Goal: Task Accomplishment & Management: Manage account settings

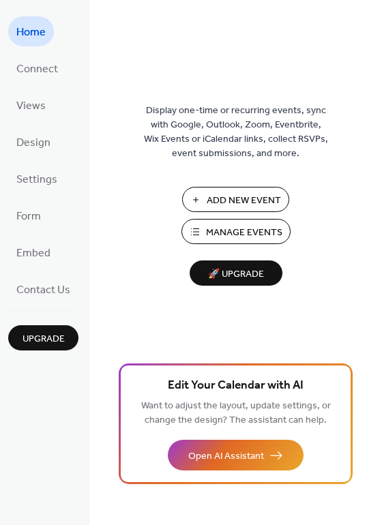
click at [269, 233] on span "Manage Events" at bounding box center [244, 233] width 76 height 14
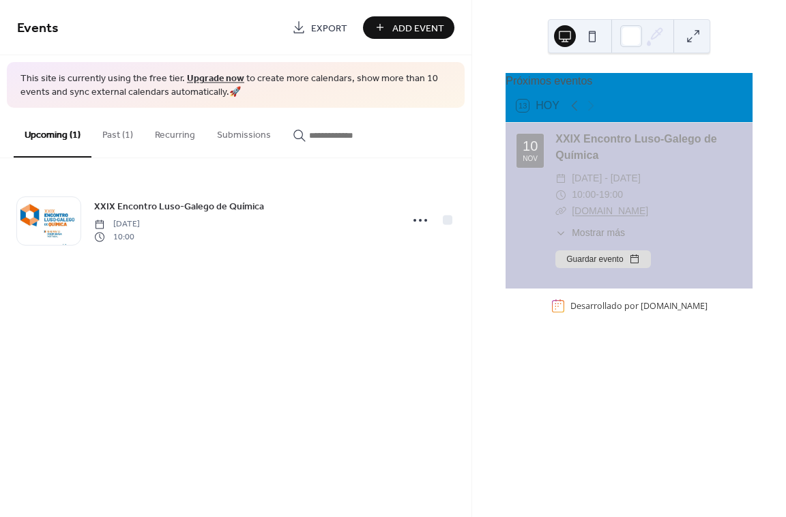
click at [102, 134] on button "Past (1)" at bounding box center [117, 132] width 53 height 48
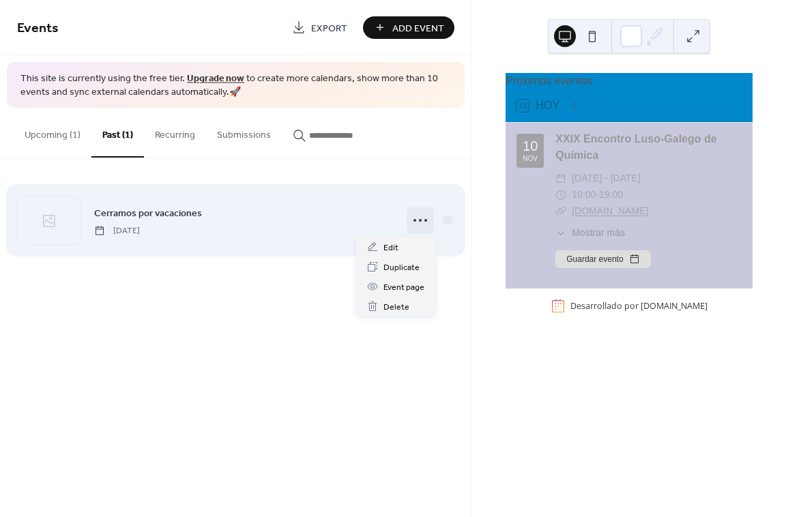
click at [424, 220] on icon at bounding box center [420, 220] width 22 height 22
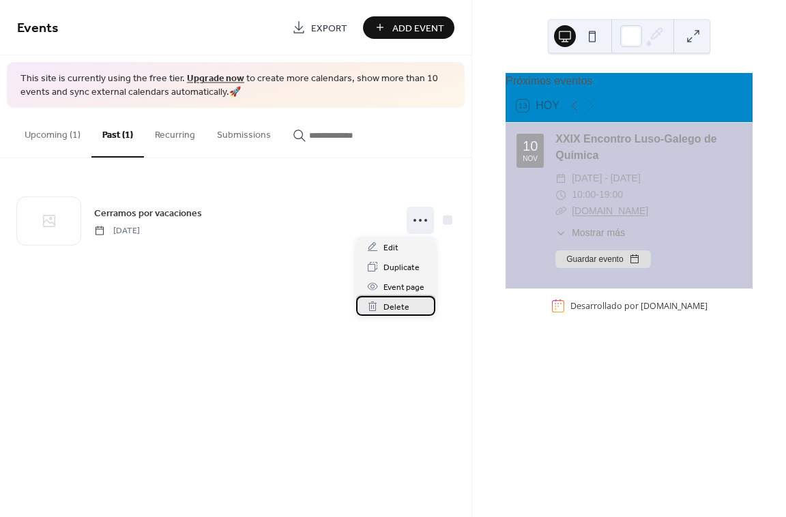
click at [402, 308] on span "Delete" at bounding box center [397, 307] width 26 height 14
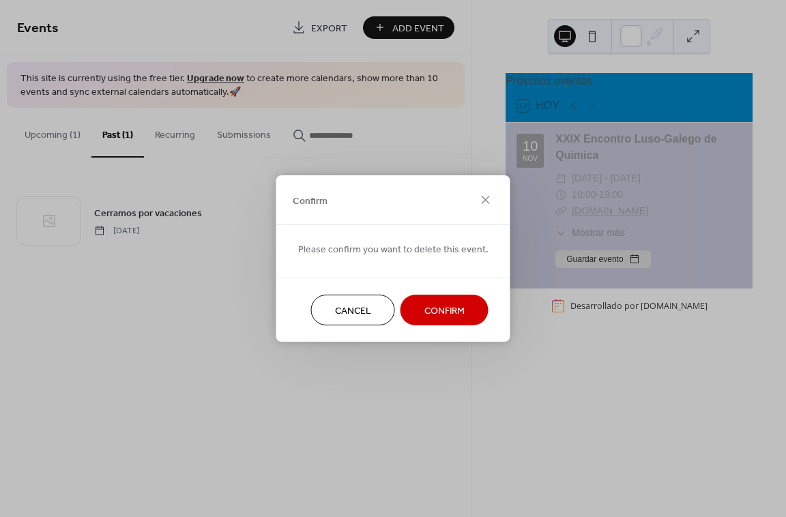
click at [439, 310] on span "Confirm" at bounding box center [444, 311] width 40 height 14
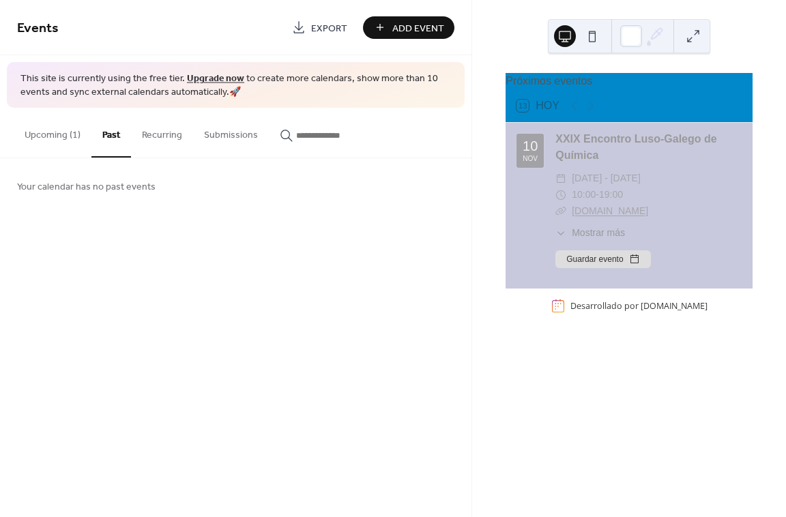
click at [53, 127] on button "Upcoming (1)" at bounding box center [53, 132] width 78 height 48
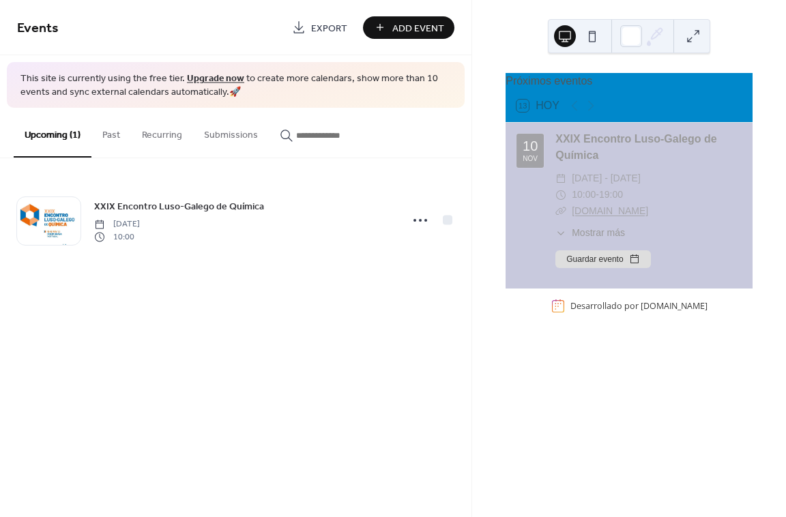
click at [422, 26] on span "Add Event" at bounding box center [418, 28] width 52 height 14
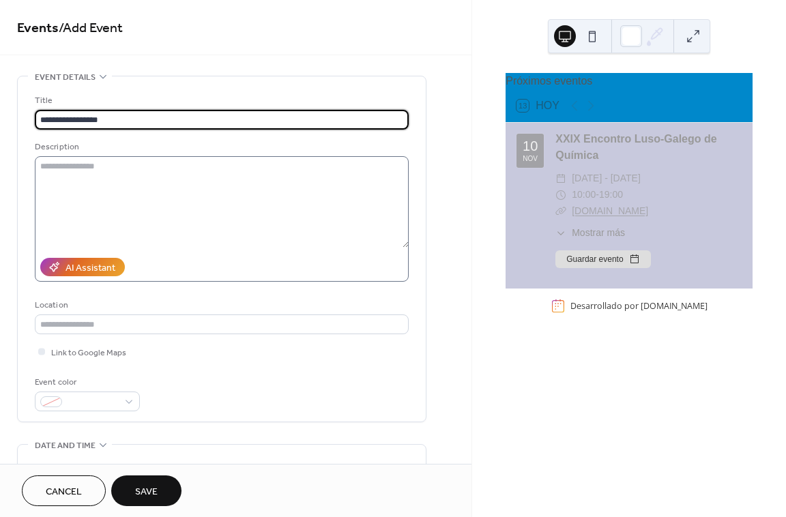
type input "**********"
click at [248, 173] on textarea at bounding box center [222, 201] width 374 height 91
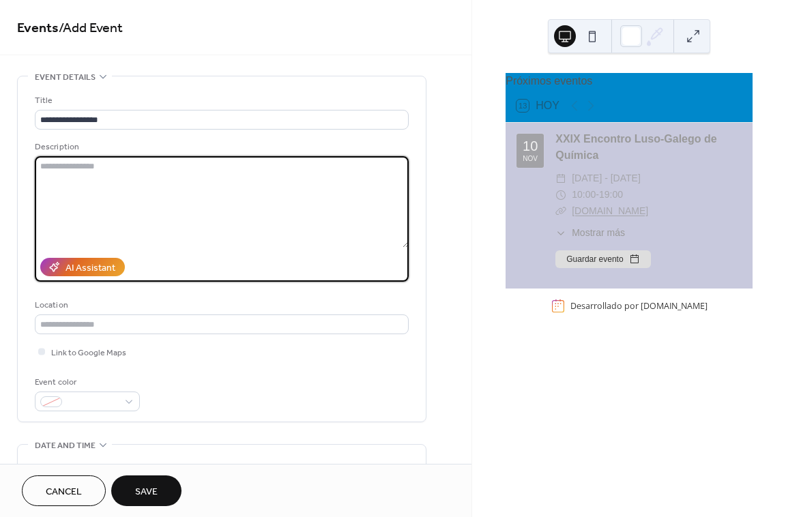
paste textarea "**********"
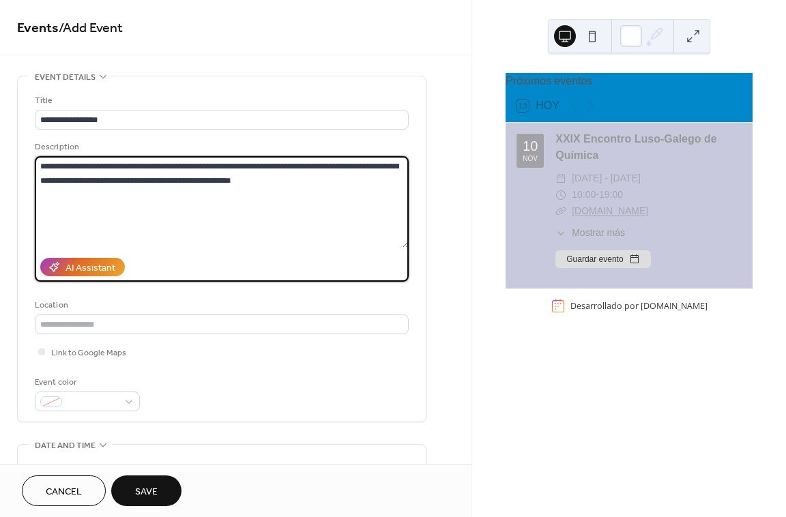
drag, startPoint x: 42, startPoint y: 165, endPoint x: 76, endPoint y: 174, distance: 35.3
click at [46, 167] on textarea "**********" at bounding box center [222, 201] width 374 height 91
type textarea "**********"
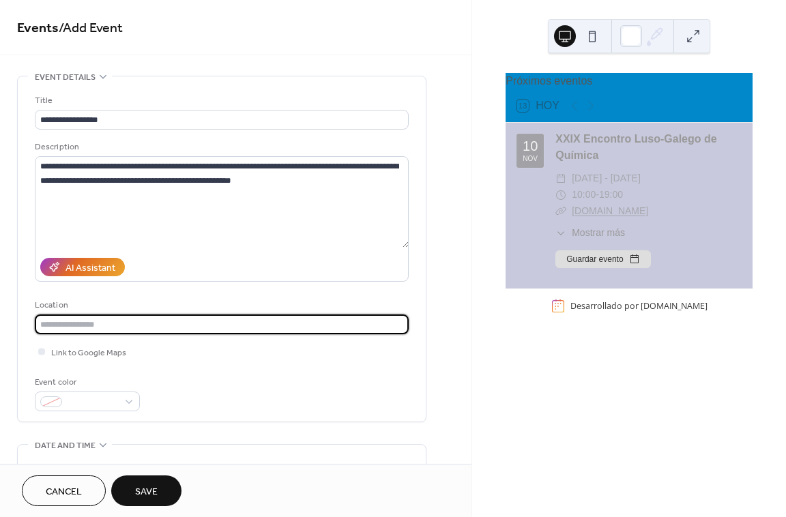
click at [70, 323] on input "text" at bounding box center [222, 325] width 374 height 20
paste input "**********"
click at [45, 350] on div at bounding box center [42, 352] width 14 height 14
click at [139, 326] on input "**********" at bounding box center [222, 325] width 374 height 20
drag, startPoint x: 139, startPoint y: 323, endPoint x: 34, endPoint y: 321, distance: 104.4
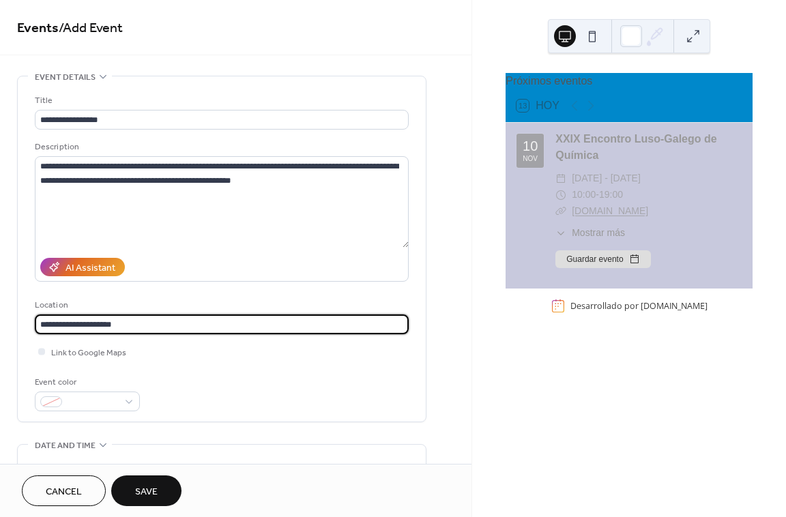
click at [34, 321] on div "**********" at bounding box center [222, 248] width 408 height 345
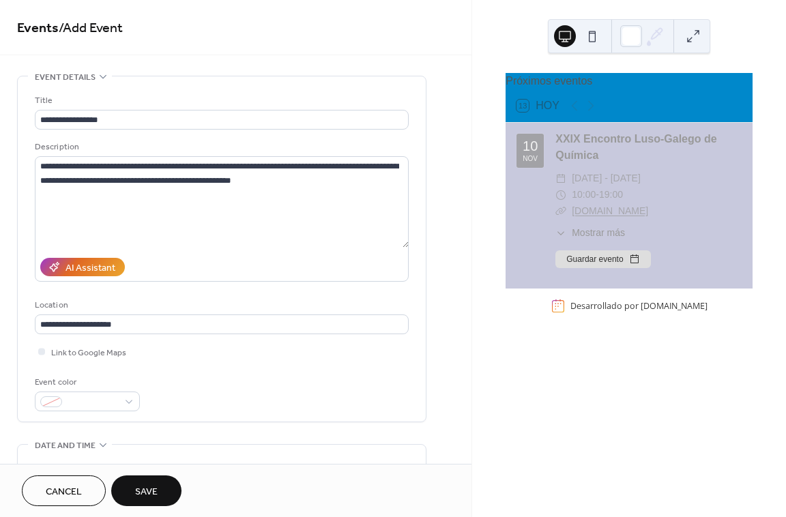
drag, startPoint x: 148, startPoint y: 372, endPoint x: 154, endPoint y: 366, distance: 8.2
click at [152, 368] on div "**********" at bounding box center [222, 252] width 374 height 318
drag, startPoint x: 81, startPoint y: 356, endPoint x: 89, endPoint y: 354, distance: 7.6
click at [84, 356] on span "Link to Google Maps" at bounding box center [88, 353] width 75 height 14
click at [93, 353] on span "Link to Google Maps" at bounding box center [88, 353] width 75 height 14
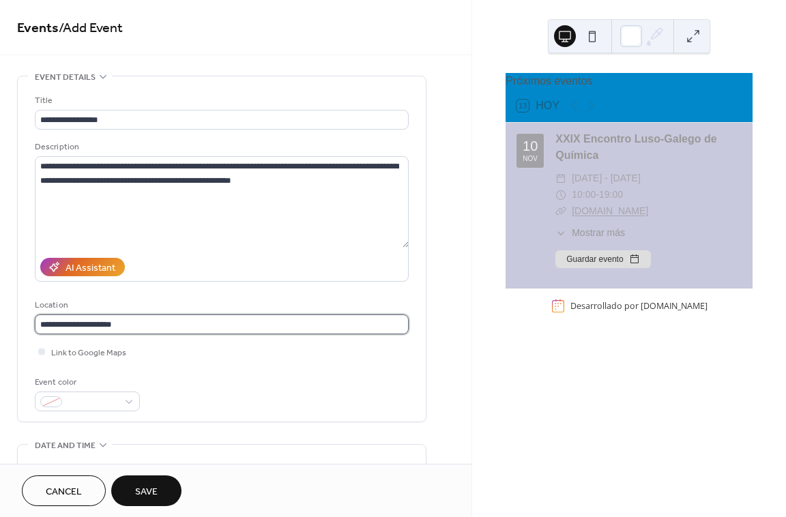
drag, startPoint x: 142, startPoint y: 319, endPoint x: 146, endPoint y: 325, distance: 7.4
click at [144, 323] on input "**********" at bounding box center [222, 325] width 374 height 20
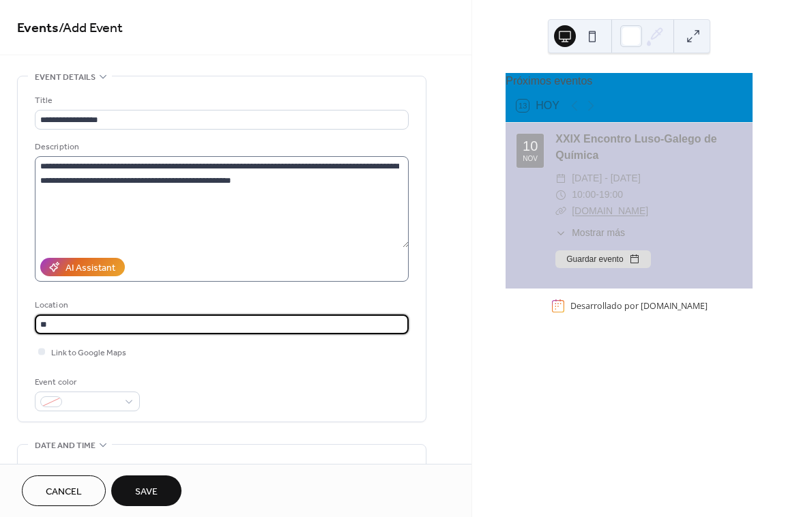
type input "*"
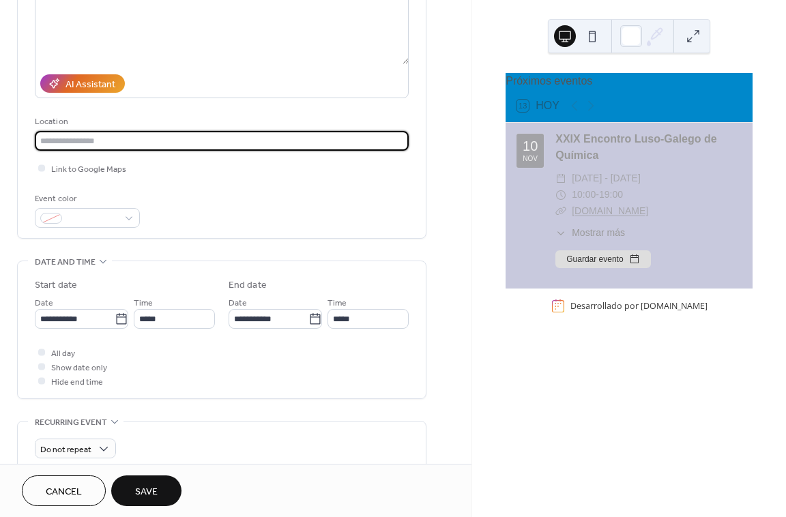
scroll to position [205, 0]
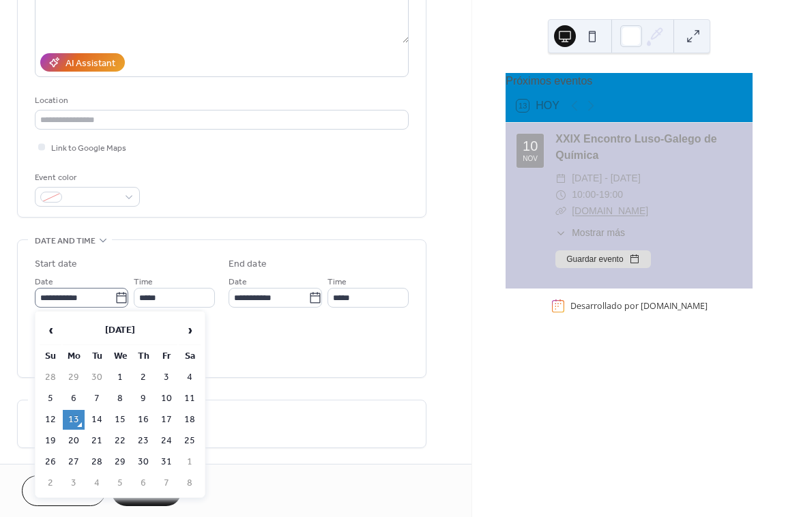
click at [115, 298] on icon at bounding box center [122, 298] width 14 height 14
click at [113, 298] on input "**********" at bounding box center [75, 298] width 80 height 20
click at [191, 330] on span "›" at bounding box center [189, 330] width 20 height 27
click at [187, 417] on td "15" at bounding box center [190, 420] width 22 height 20
type input "**********"
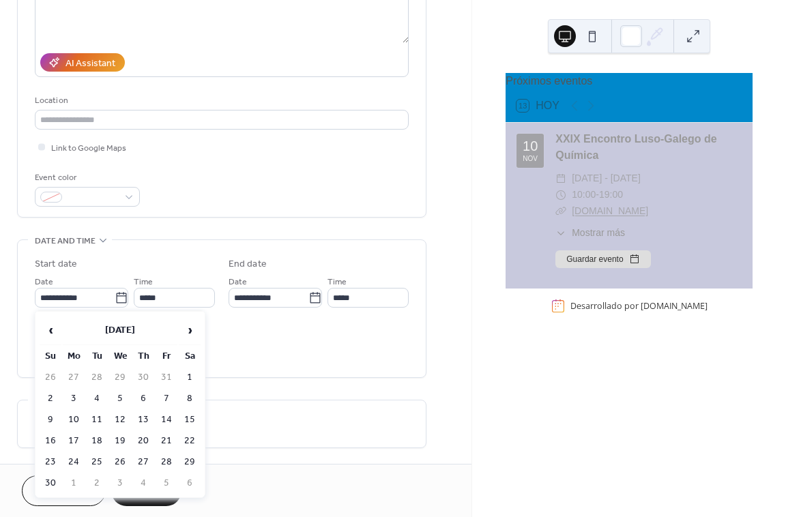
type input "**********"
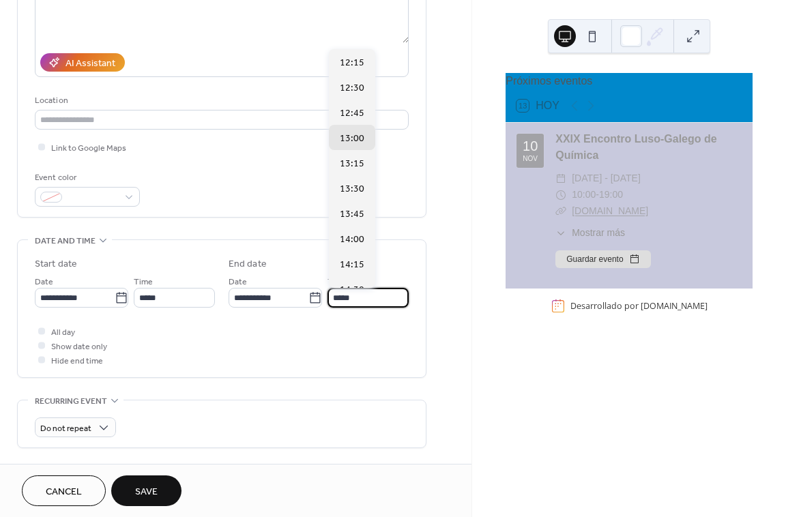
click at [371, 297] on input "*****" at bounding box center [368, 298] width 81 height 20
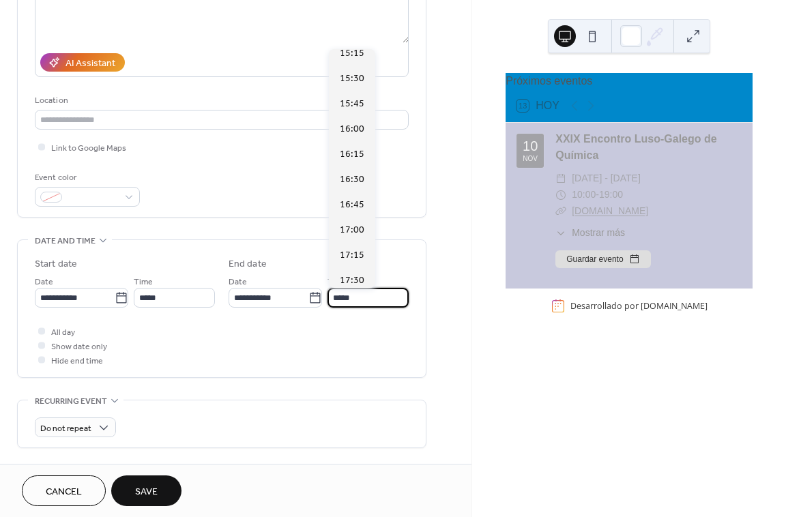
scroll to position [478, 0]
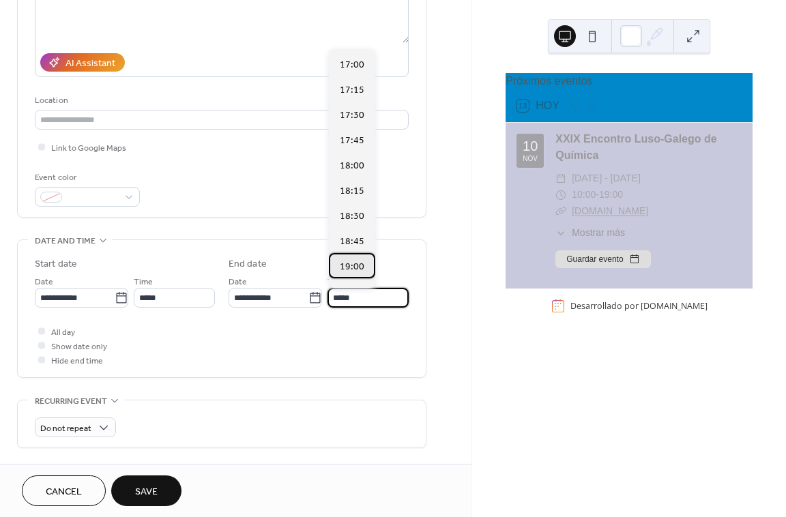
click at [352, 267] on span "19:00" at bounding box center [352, 267] width 25 height 14
type input "*****"
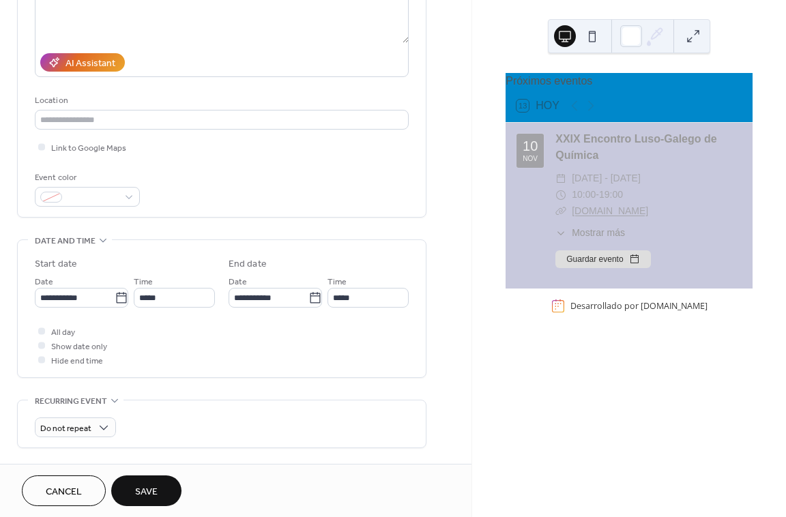
click at [321, 353] on div "All day Show date only Hide end time" at bounding box center [222, 345] width 374 height 43
click at [132, 199] on div at bounding box center [87, 197] width 105 height 20
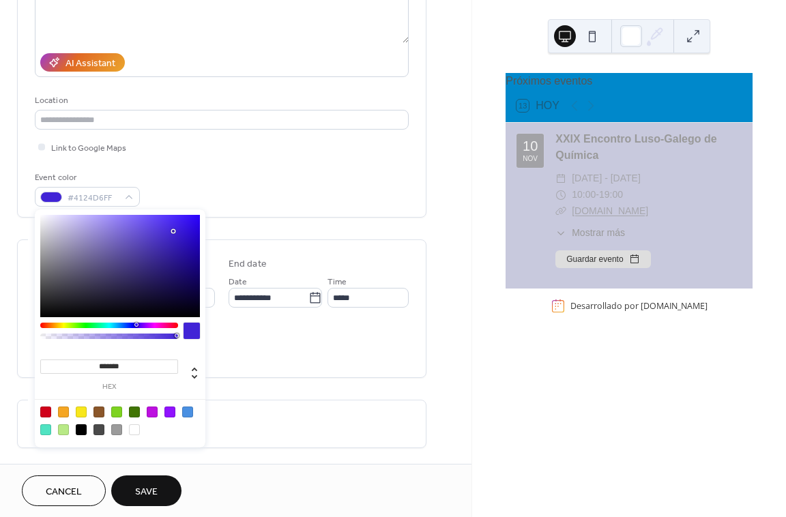
click at [173, 231] on div at bounding box center [120, 266] width 160 height 102
type input "*******"
drag, startPoint x: 176, startPoint y: 235, endPoint x: 106, endPoint y: 218, distance: 71.7
click at [106, 218] on div at bounding box center [120, 266] width 160 height 102
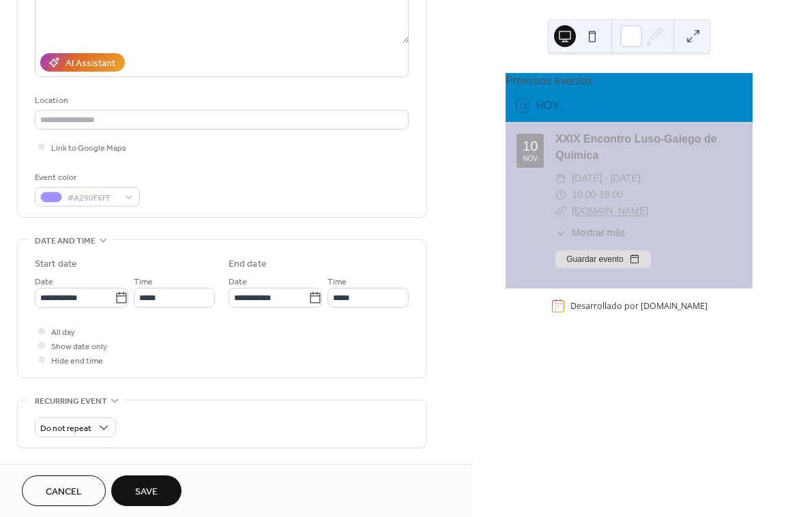
click at [399, 179] on div "Event color #A290F6FF" at bounding box center [222, 189] width 374 height 36
drag, startPoint x: 130, startPoint y: 191, endPoint x: 136, endPoint y: 198, distance: 8.7
click at [134, 196] on div "#A290F6FF" at bounding box center [87, 197] width 105 height 20
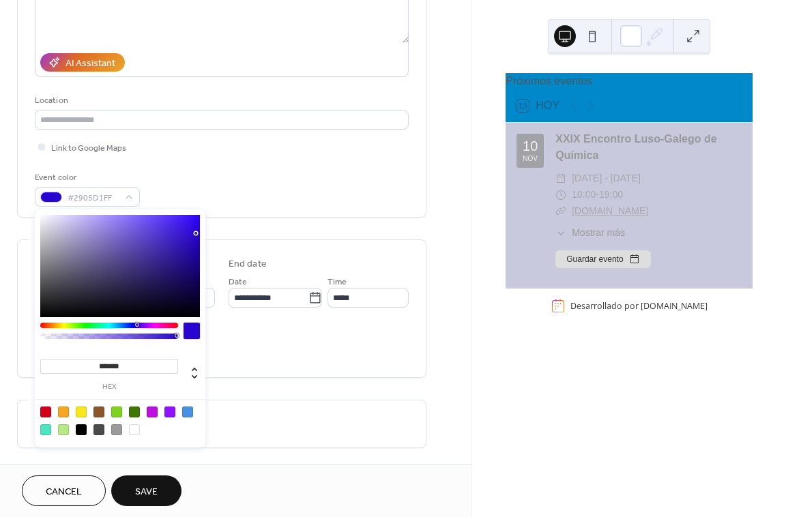
click at [196, 233] on div at bounding box center [120, 266] width 160 height 102
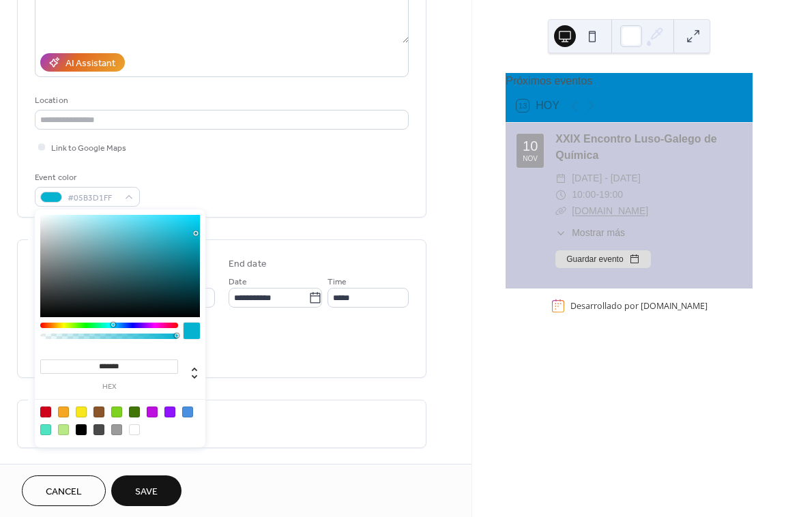
drag, startPoint x: 137, startPoint y: 324, endPoint x: 113, endPoint y: 328, distance: 24.8
click at [113, 328] on div at bounding box center [109, 325] width 138 height 5
click at [186, 411] on div at bounding box center [187, 412] width 11 height 11
type input "*******"
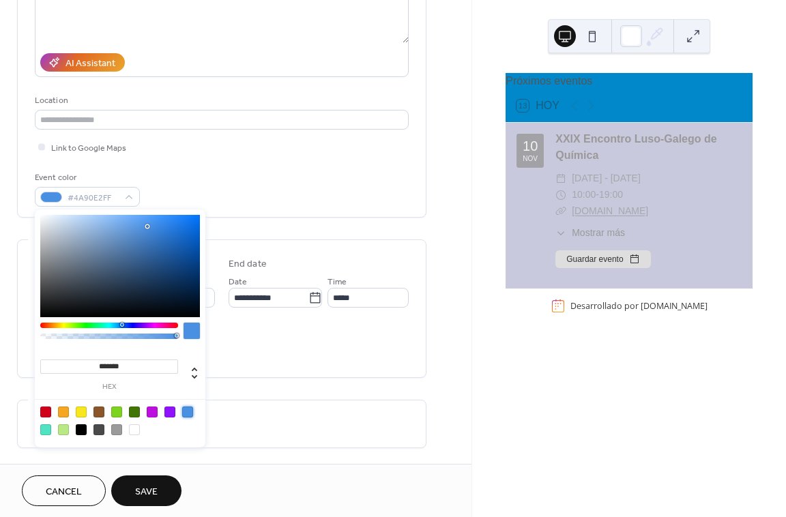
click at [278, 157] on div "**********" at bounding box center [222, 48] width 374 height 318
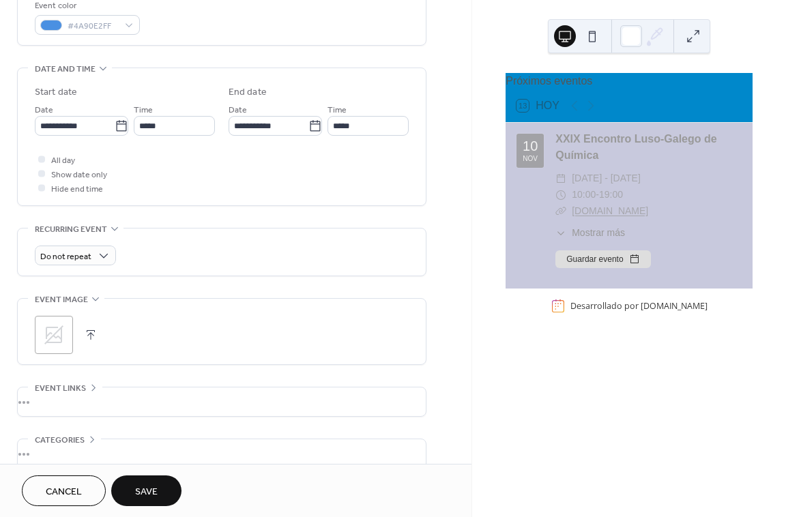
scroll to position [409, 0]
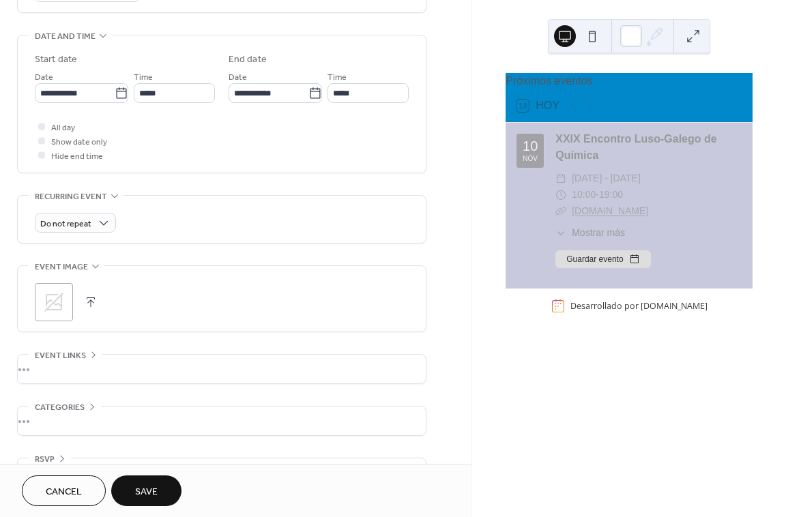
click at [85, 299] on button "button" at bounding box center [90, 302] width 19 height 19
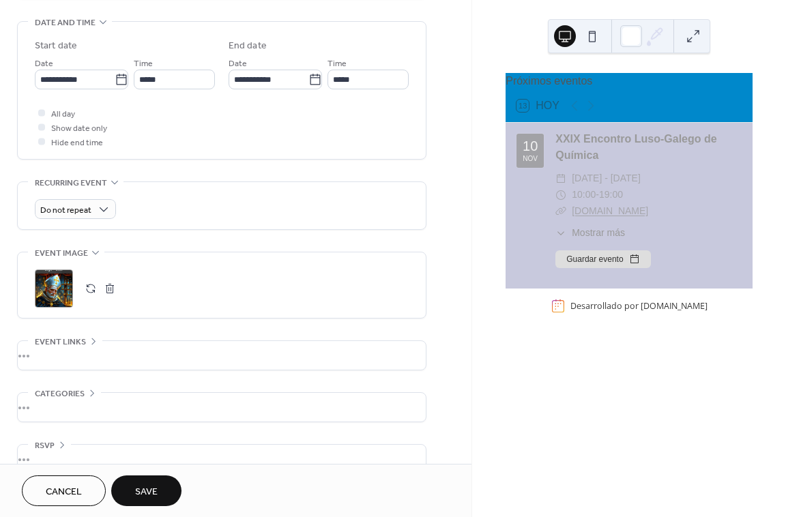
scroll to position [447, 0]
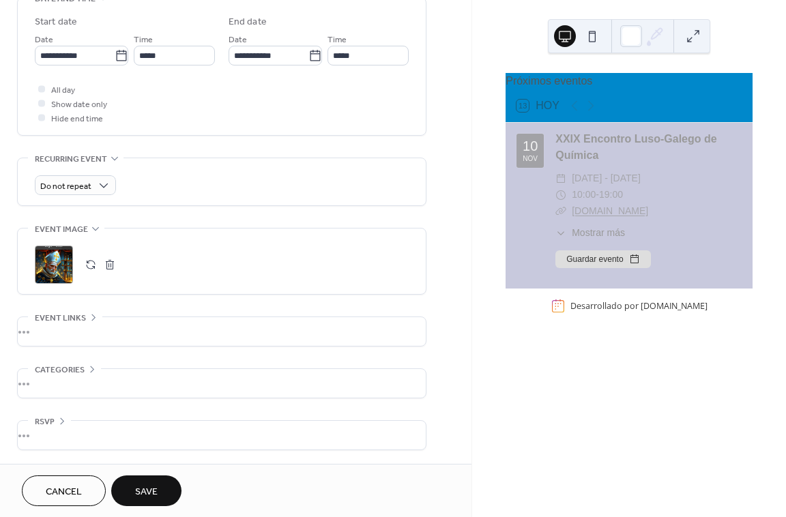
click at [106, 434] on div "•••" at bounding box center [222, 435] width 408 height 29
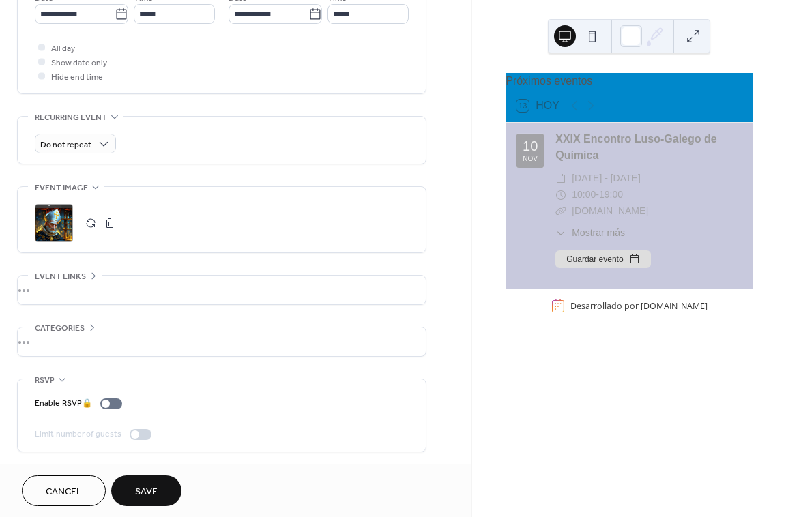
scroll to position [491, 0]
click at [162, 369] on div "**********" at bounding box center [221, 17] width 409 height 865
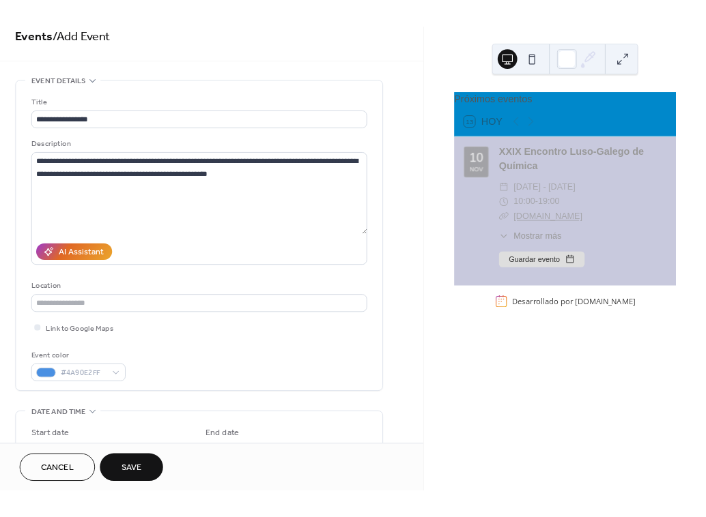
scroll to position [13, 0]
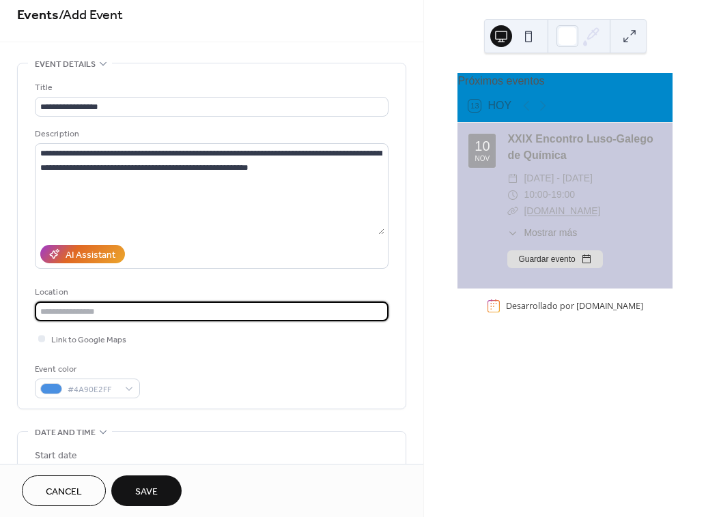
click at [123, 303] on input "text" at bounding box center [211, 312] width 353 height 20
paste input "**********"
type input "**********"
click at [159, 343] on div "Link to Google Maps" at bounding box center [211, 339] width 353 height 14
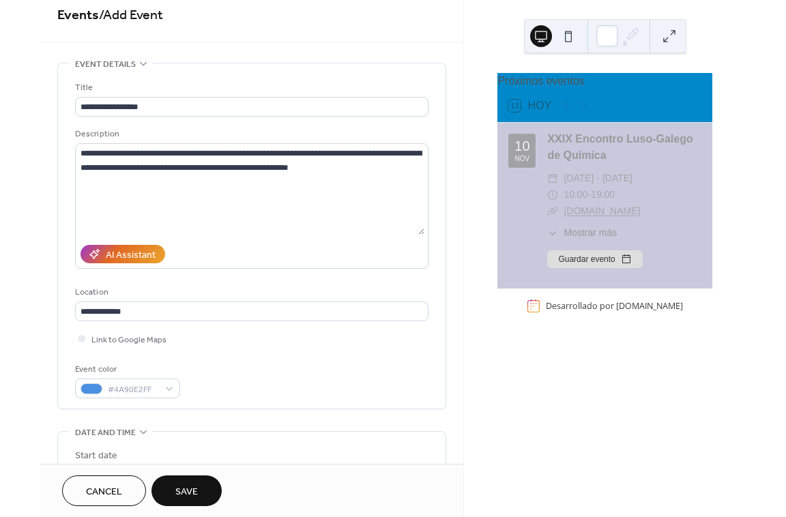
scroll to position [0, 0]
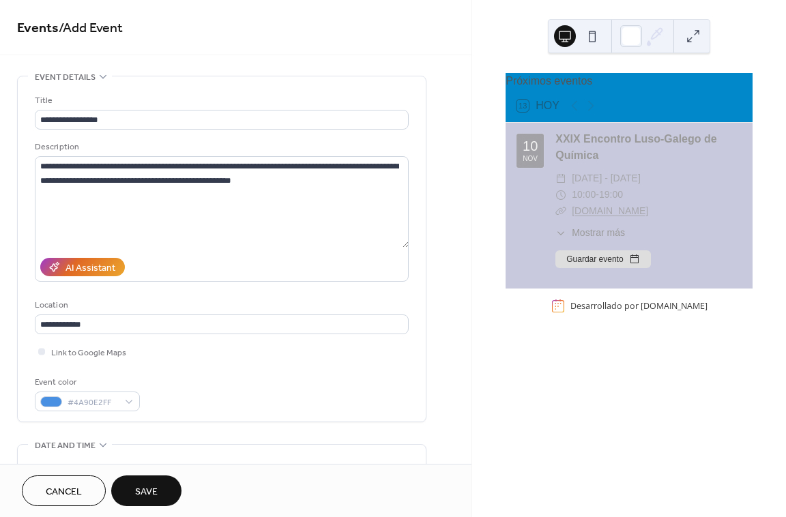
click at [139, 485] on span "Save" at bounding box center [146, 492] width 23 height 14
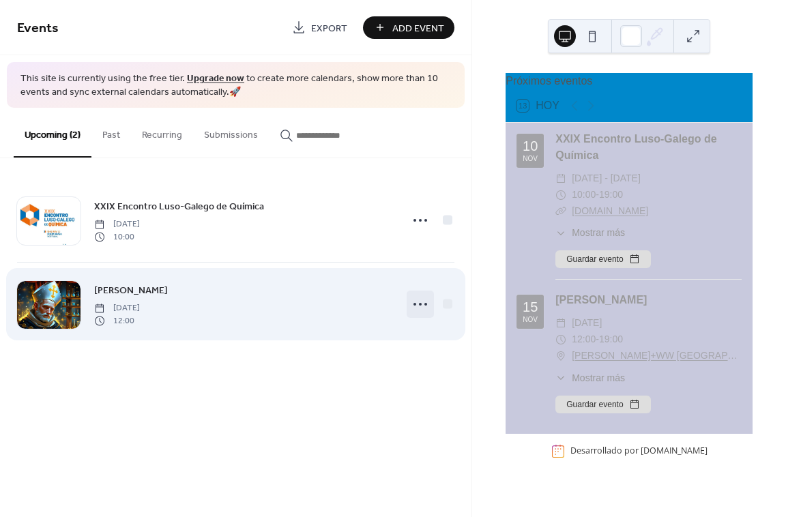
click at [417, 304] on icon at bounding box center [420, 304] width 22 height 22
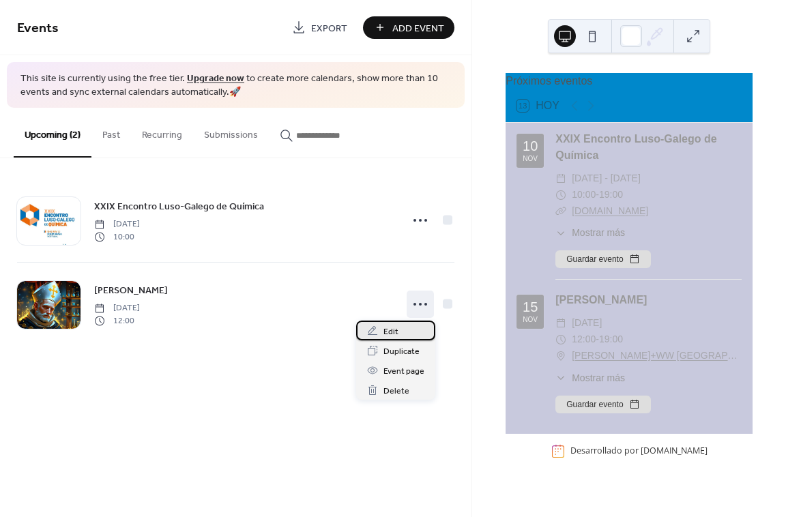
click at [404, 332] on div "Edit" at bounding box center [395, 331] width 79 height 20
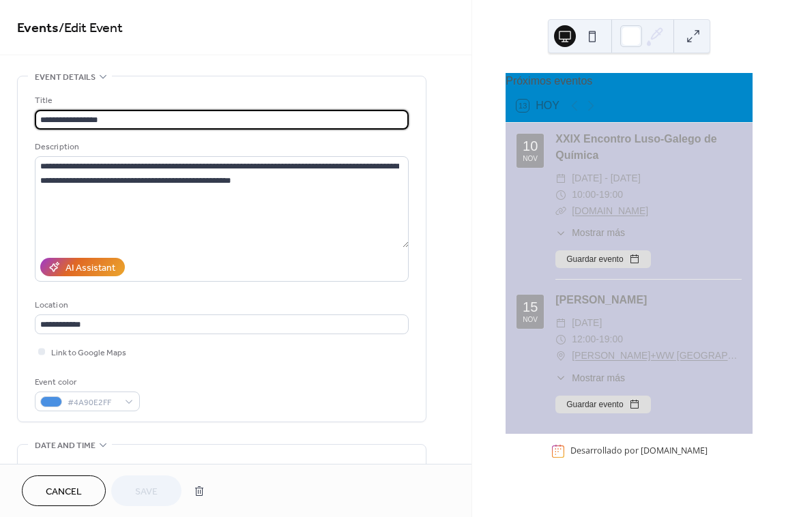
click at [129, 334] on div "**********" at bounding box center [222, 252] width 374 height 318
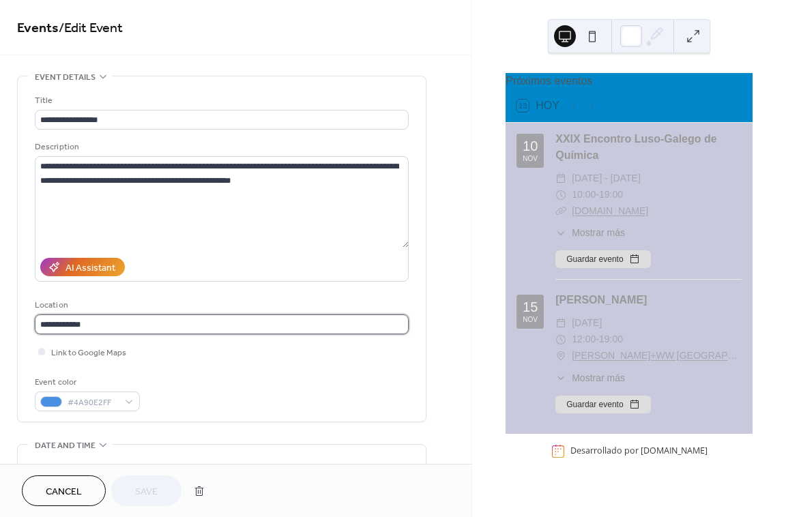
click at [132, 330] on input "**********" at bounding box center [222, 325] width 374 height 20
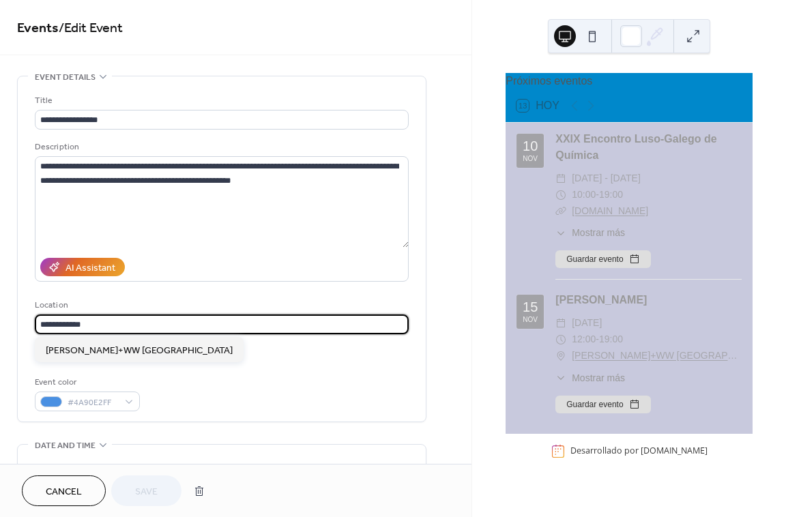
click at [132, 330] on input "**********" at bounding box center [222, 325] width 374 height 20
click at [136, 328] on input "**********" at bounding box center [222, 325] width 374 height 20
paste input "**********"
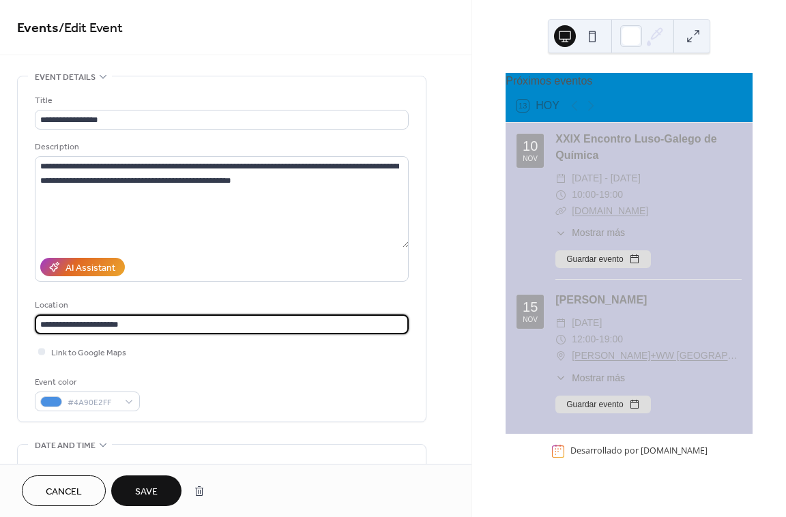
type input "**********"
click at [160, 351] on div "Link to Google Maps" at bounding box center [222, 352] width 374 height 14
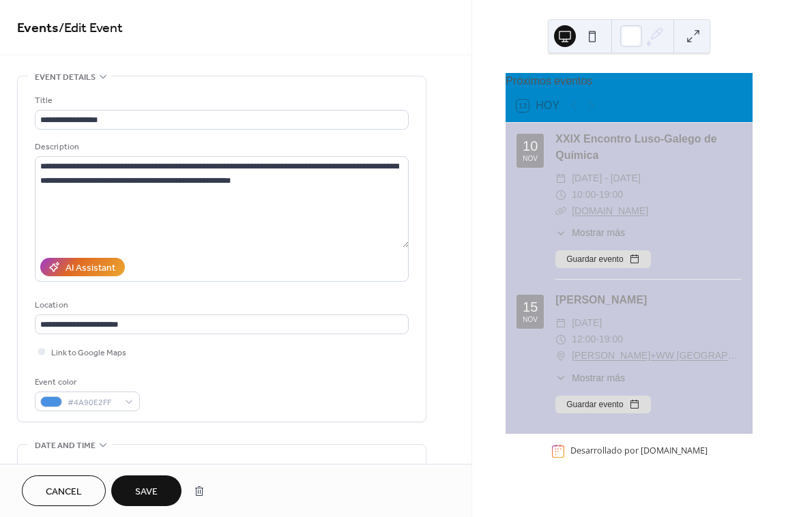
click at [145, 493] on span "Save" at bounding box center [146, 492] width 23 height 14
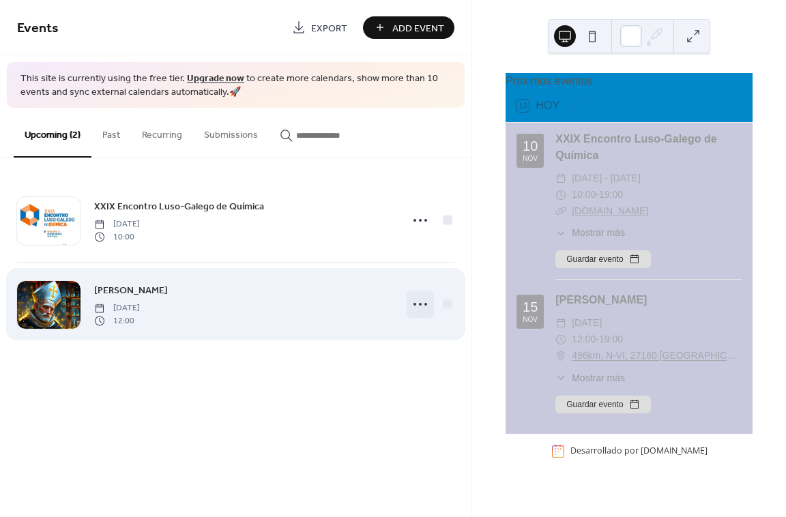
click at [421, 302] on icon at bounding box center [420, 304] width 22 height 22
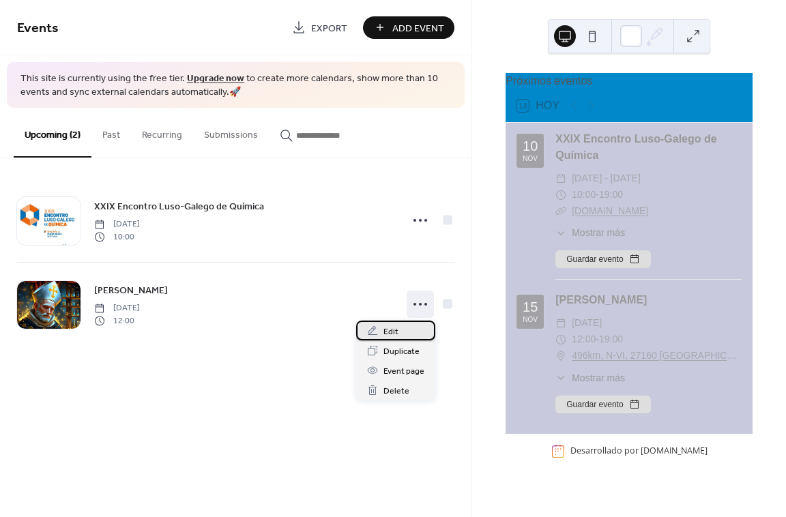
click at [394, 330] on span "Edit" at bounding box center [391, 332] width 15 height 14
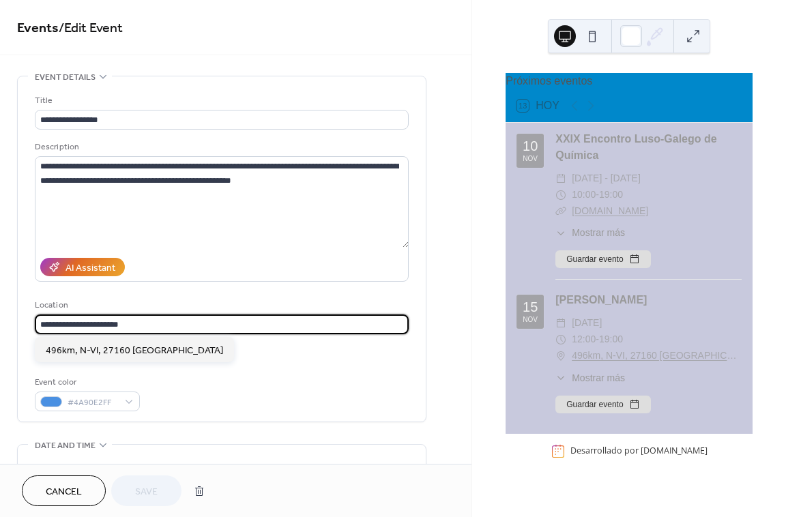
click at [35, 326] on input "**********" at bounding box center [222, 325] width 374 height 20
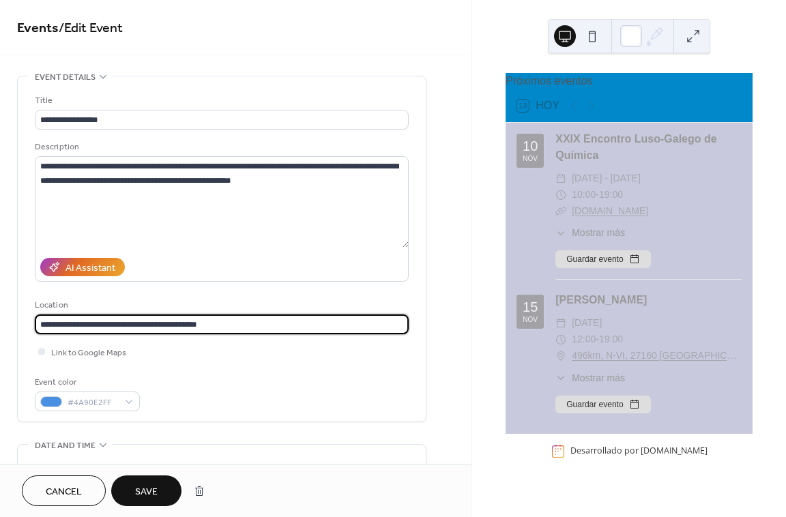
type input "**********"
click at [194, 377] on div "Event color #4A90E2FF" at bounding box center [222, 393] width 374 height 36
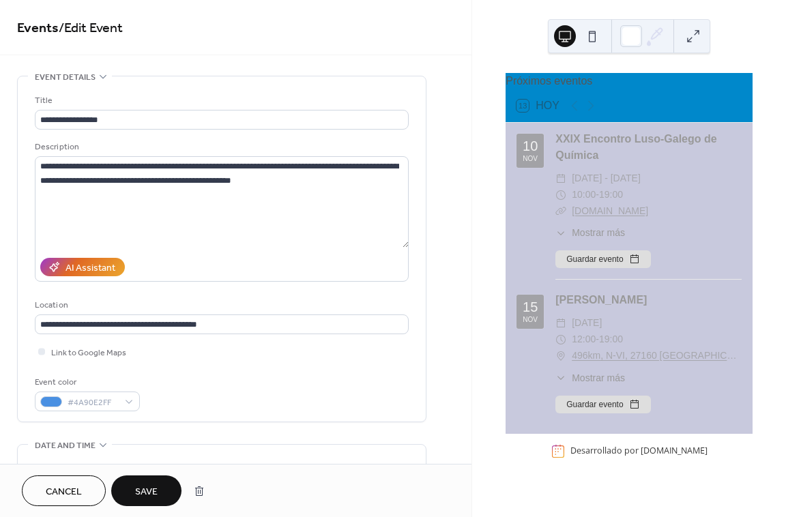
click at [158, 487] on span "Save" at bounding box center [146, 492] width 23 height 14
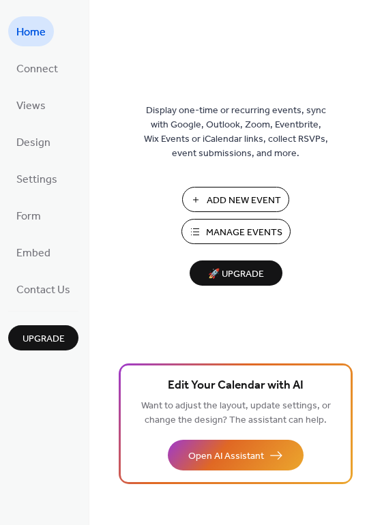
click at [263, 237] on span "Manage Events" at bounding box center [244, 233] width 76 height 14
click at [32, 70] on span "Connect" at bounding box center [37, 70] width 42 height 22
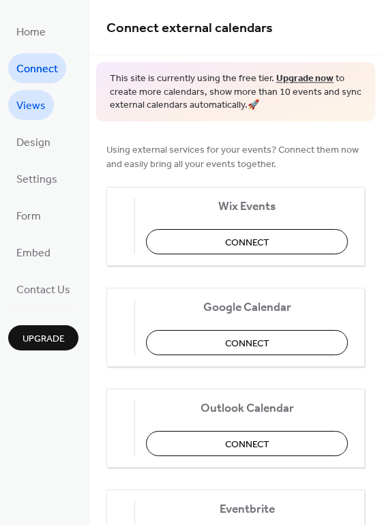
click at [38, 100] on span "Views" at bounding box center [30, 107] width 29 height 22
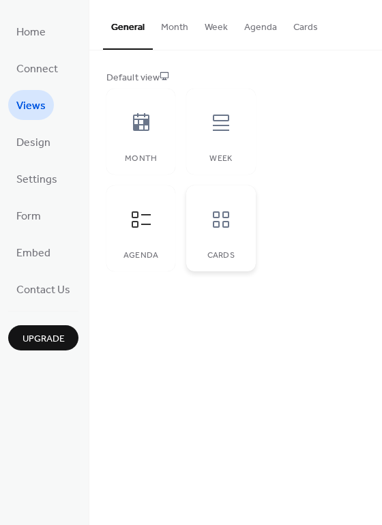
click at [230, 220] on icon at bounding box center [221, 220] width 22 height 22
click at [34, 145] on span "Design" at bounding box center [33, 143] width 34 height 22
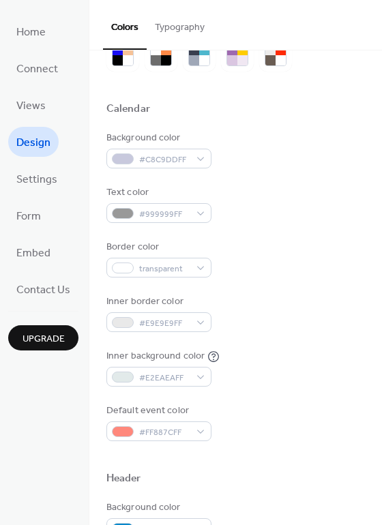
scroll to position [68, 0]
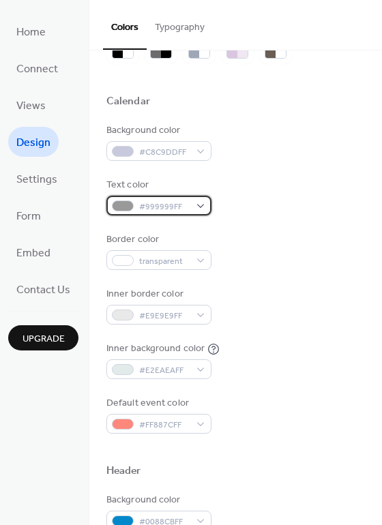
click at [202, 202] on div "#999999FF" at bounding box center [158, 206] width 105 height 20
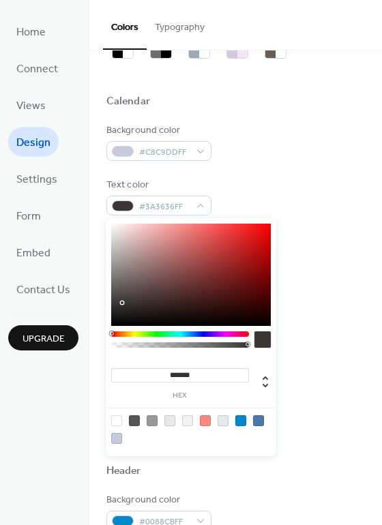
drag, startPoint x: 113, startPoint y: 263, endPoint x: 121, endPoint y: 303, distance: 41.1
click at [121, 303] on div at bounding box center [191, 275] width 160 height 102
drag, startPoint x: 122, startPoint y: 302, endPoint x: 130, endPoint y: 309, distance: 10.1
click at [130, 309] on div at bounding box center [191, 275] width 160 height 102
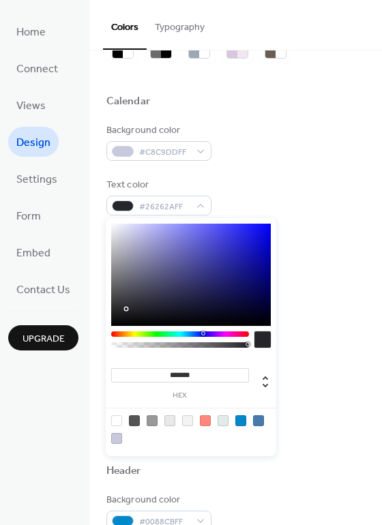
click at [201, 332] on div at bounding box center [180, 334] width 138 height 5
drag, startPoint x: 126, startPoint y: 309, endPoint x: 253, endPoint y: 300, distance: 127.2
click at [253, 300] on div at bounding box center [253, 300] width 3 height 3
type input "*******"
drag, startPoint x: 254, startPoint y: 299, endPoint x: 262, endPoint y: 315, distance: 18.3
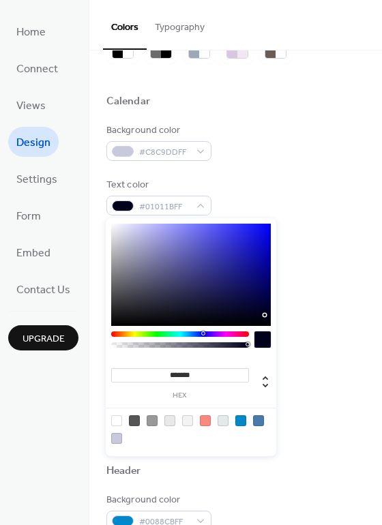
click at [262, 315] on div at bounding box center [191, 275] width 160 height 102
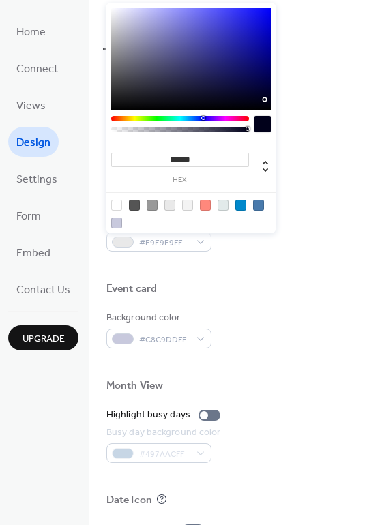
scroll to position [478, 0]
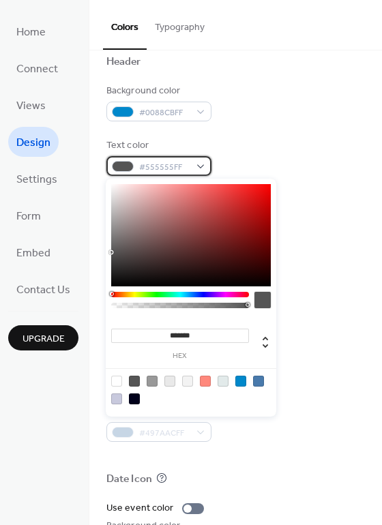
click at [200, 165] on div "#555555FF" at bounding box center [158, 166] width 105 height 20
click at [202, 295] on div at bounding box center [180, 294] width 138 height 5
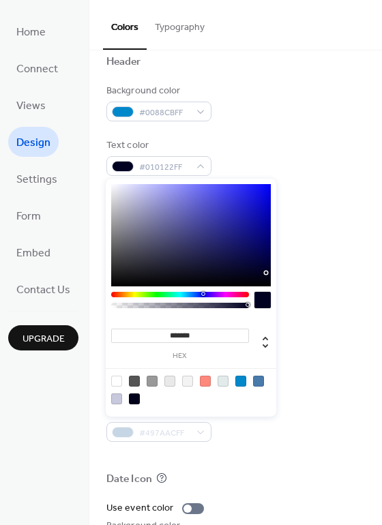
type input "*******"
drag, startPoint x: 113, startPoint y: 254, endPoint x: 263, endPoint y: 283, distance: 153.0
click at [263, 283] on div at bounding box center [191, 235] width 160 height 102
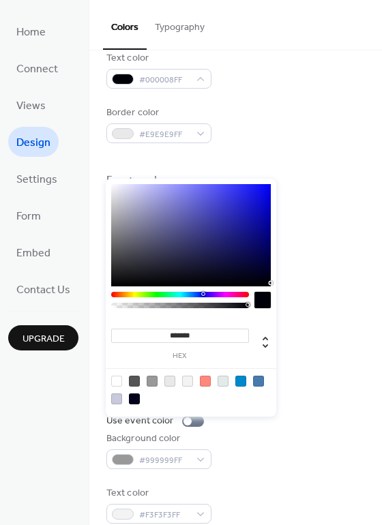
scroll to position [584, 0]
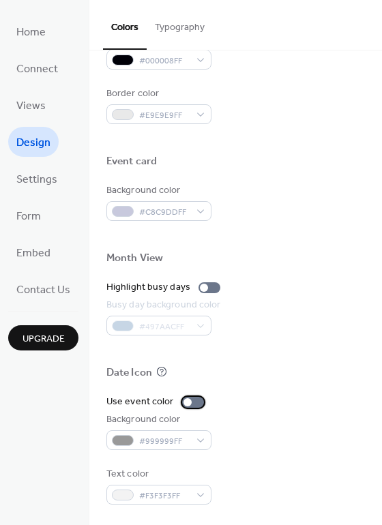
click at [193, 405] on div at bounding box center [193, 402] width 22 height 11
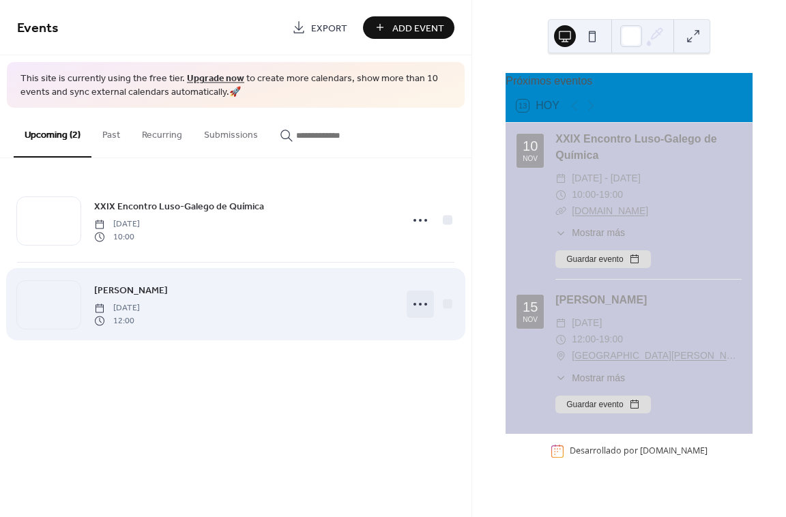
click at [419, 302] on icon at bounding box center [420, 304] width 22 height 22
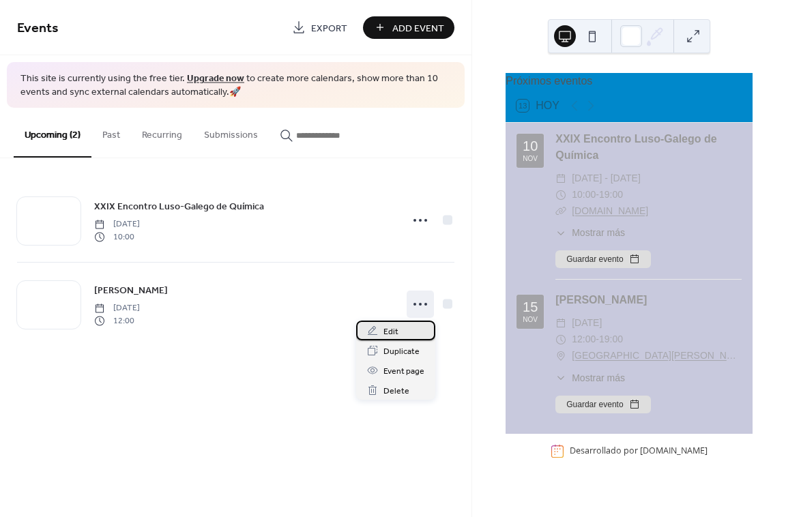
click at [399, 330] on div "Edit" at bounding box center [395, 331] width 79 height 20
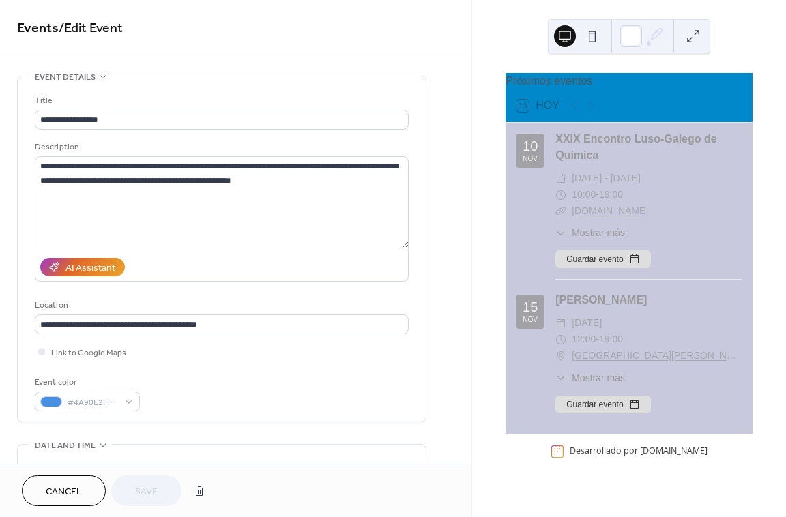
click at [697, 364] on link "Hotel Torre de Nuñez / 496km, N-VI, 27160 Lugo" at bounding box center [657, 356] width 170 height 16
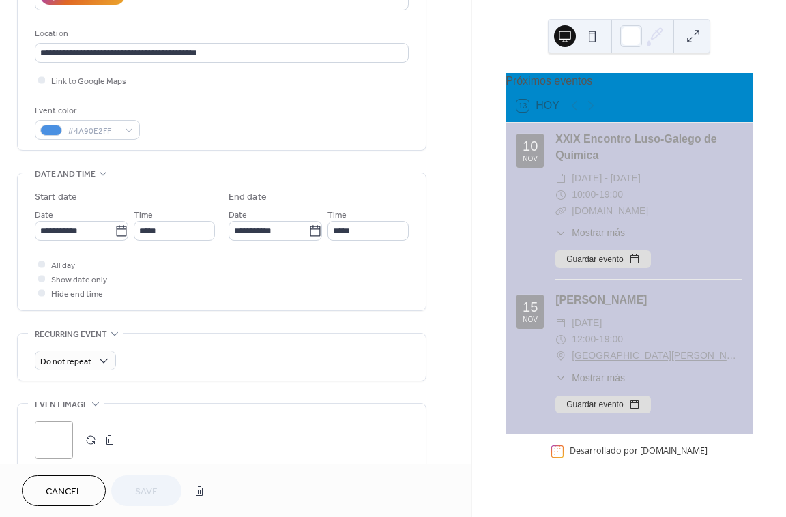
scroll to position [218, 0]
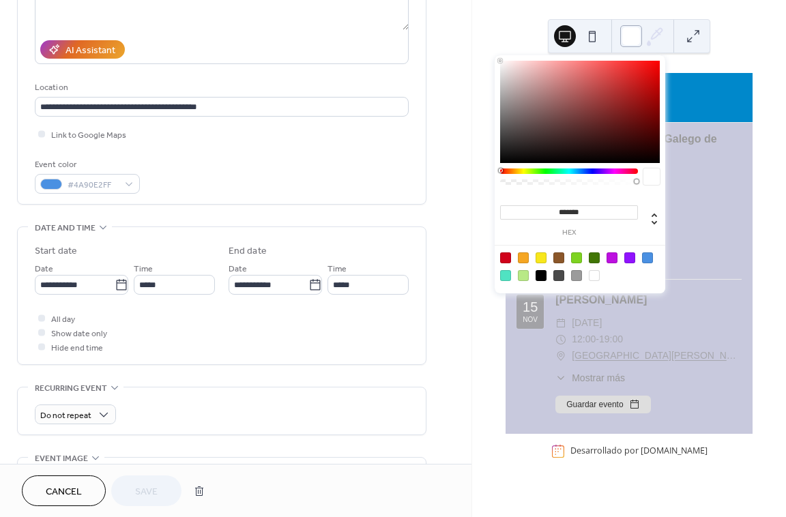
click at [636, 36] on div at bounding box center [631, 36] width 22 height 22
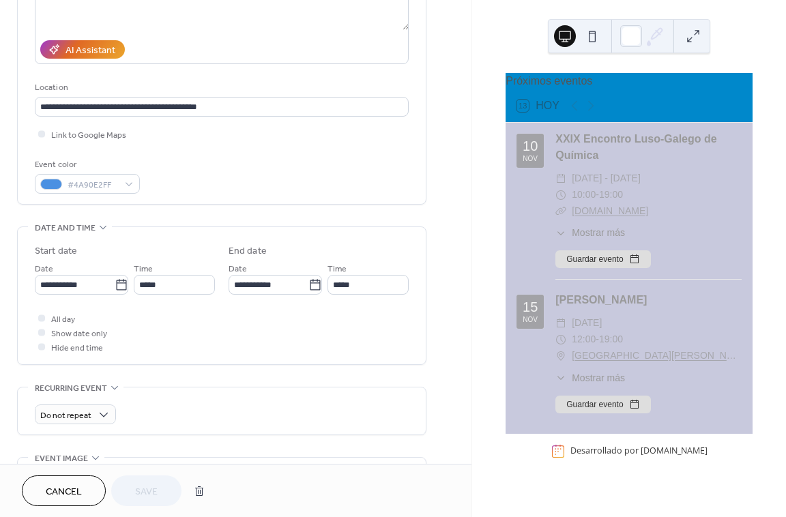
click at [751, 36] on div "Próximos eventos 13 Hoy 10 nov XXIX Encontro Luso-Galego de Química ​ lun., nov…" at bounding box center [629, 258] width 314 height 517
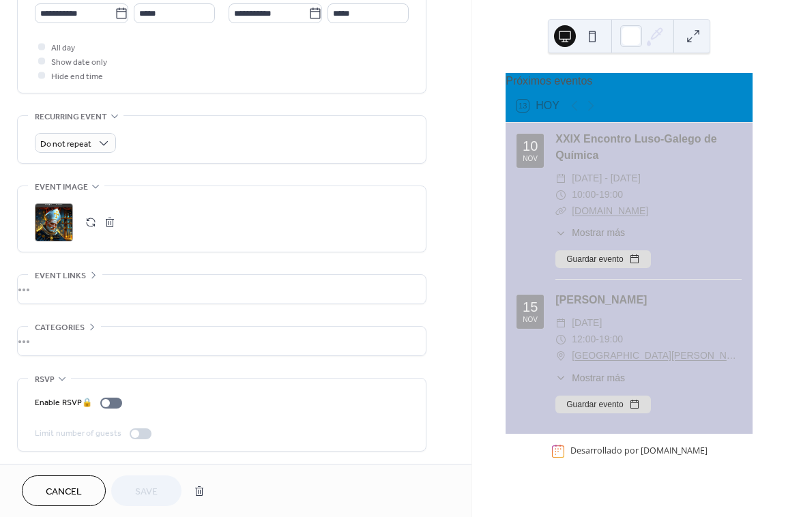
scroll to position [491, 0]
click at [64, 375] on icon at bounding box center [62, 377] width 11 height 11
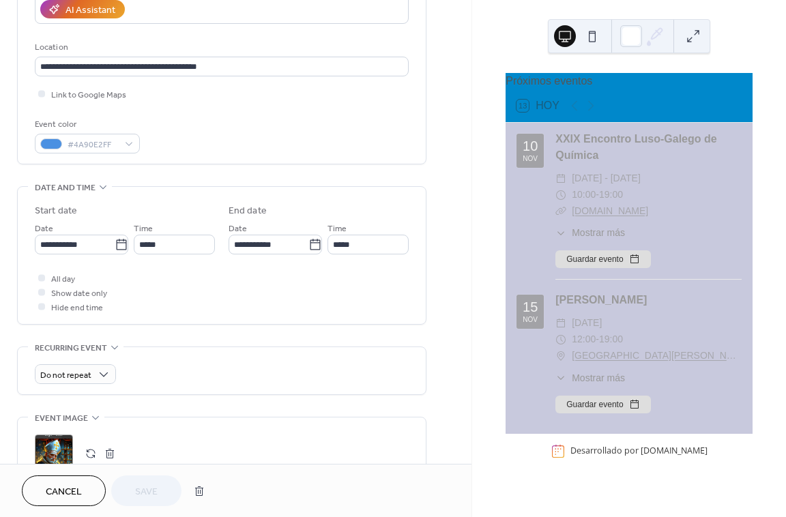
scroll to position [174, 0]
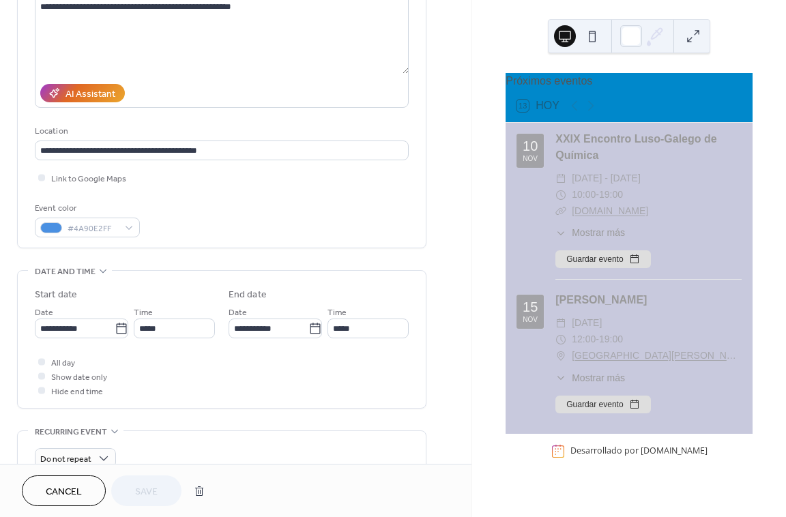
click at [592, 33] on button at bounding box center [592, 36] width 22 height 22
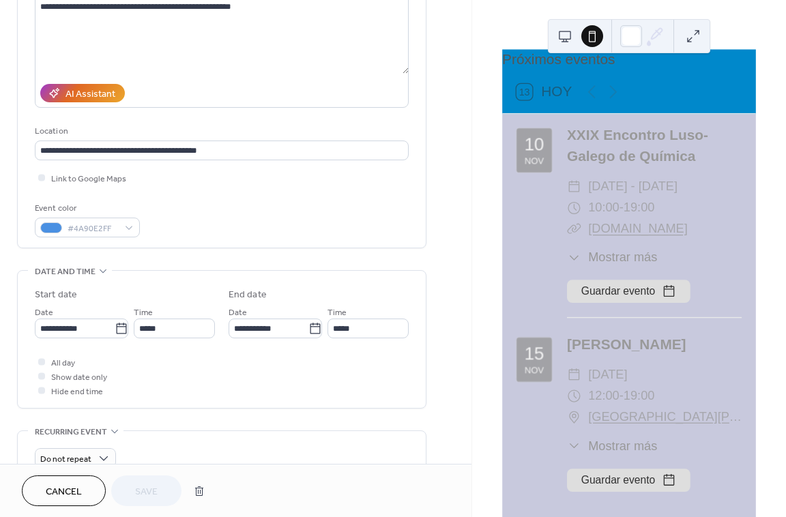
scroll to position [0, 0]
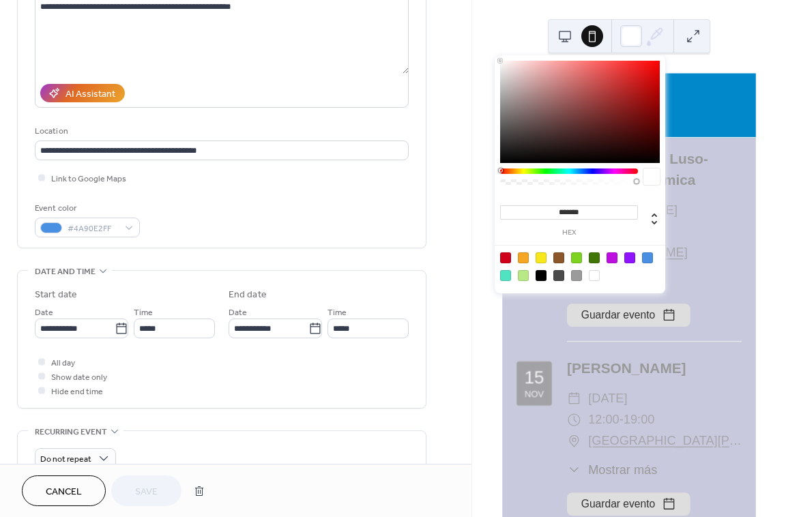
click at [658, 33] on icon at bounding box center [655, 36] width 20 height 20
click at [541, 272] on div at bounding box center [541, 275] width 11 height 11
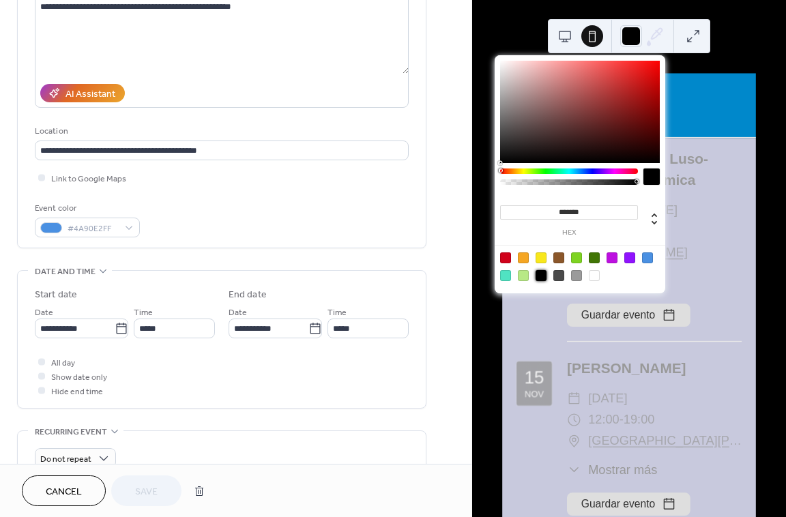
type input "*******"
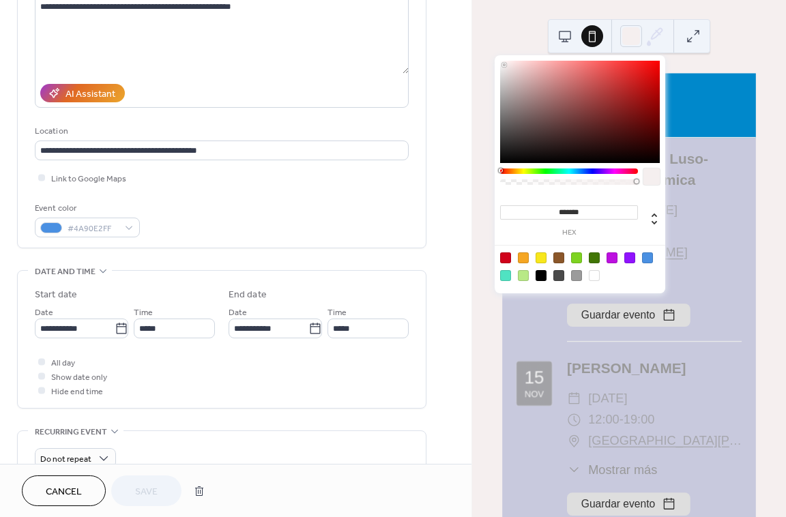
click at [504, 65] on div at bounding box center [580, 112] width 160 height 102
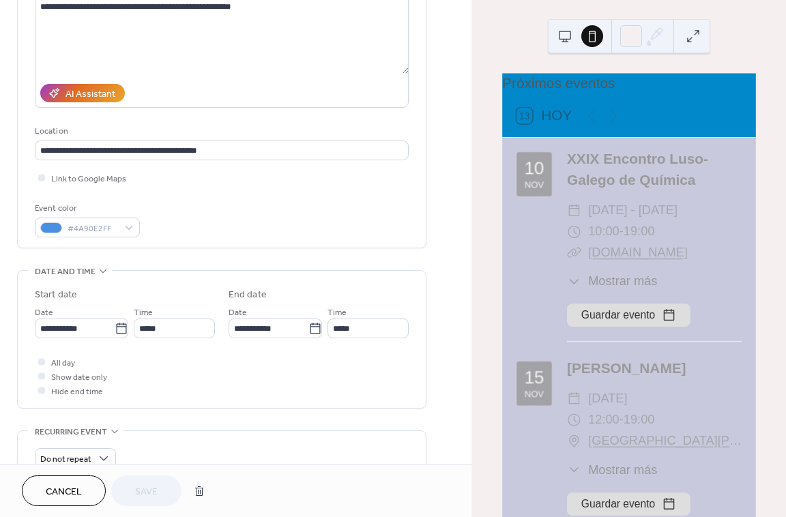
click at [701, 32] on button at bounding box center [693, 36] width 22 height 22
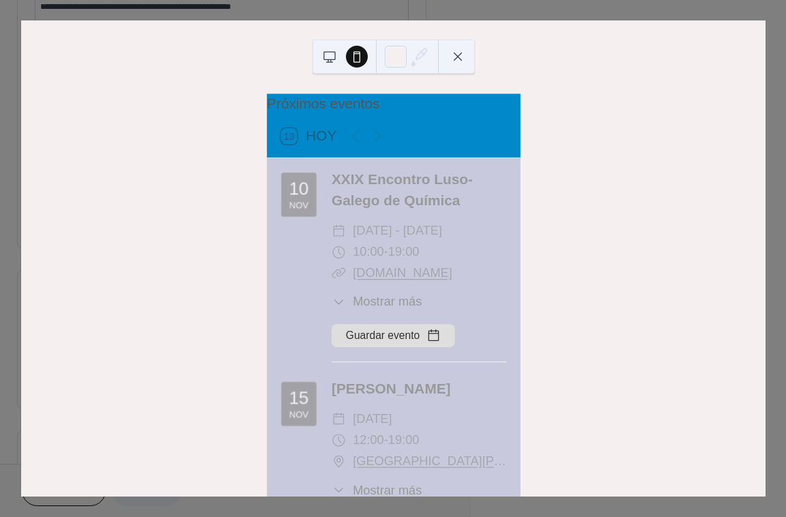
click at [461, 57] on button at bounding box center [458, 57] width 22 height 22
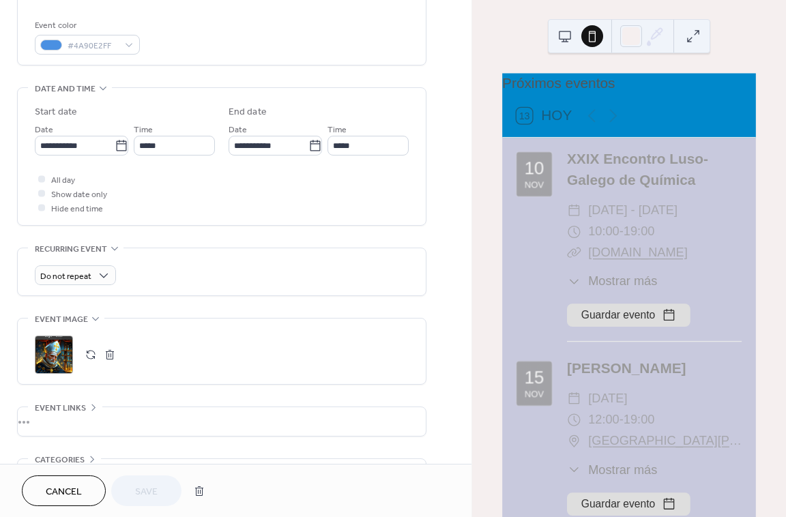
scroll to position [447, 0]
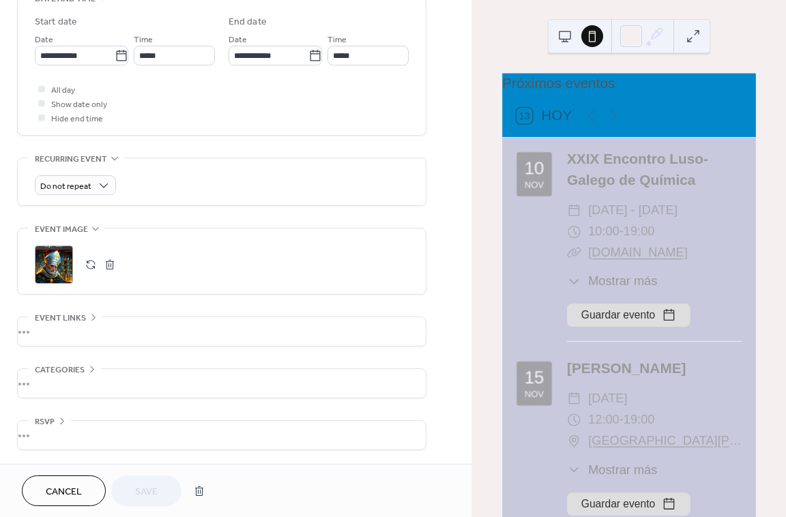
click at [566, 33] on button at bounding box center [565, 36] width 22 height 22
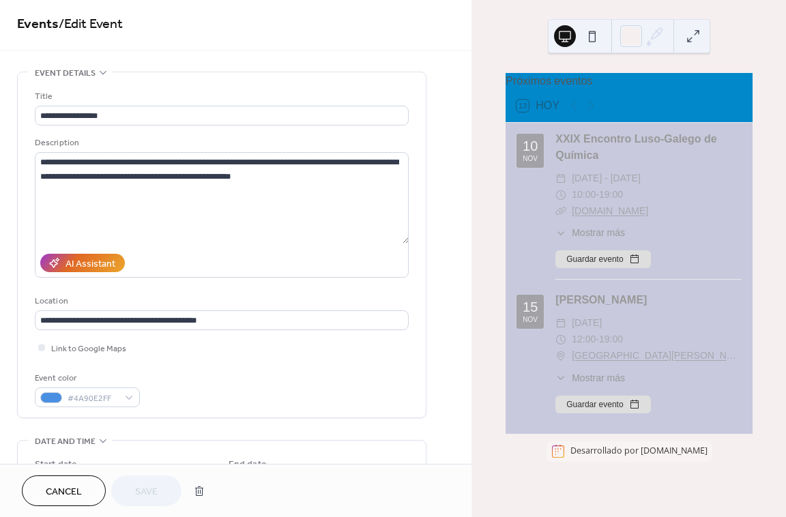
scroll to position [0, 0]
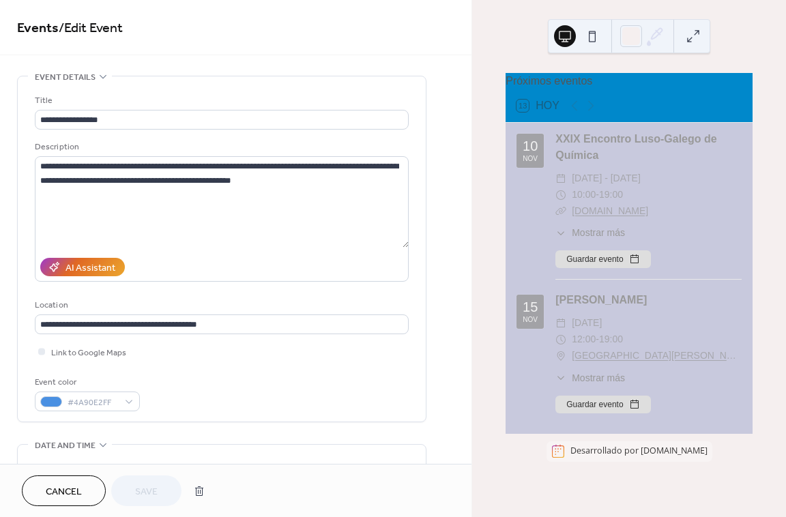
click at [73, 493] on span "Cancel" at bounding box center [64, 492] width 36 height 14
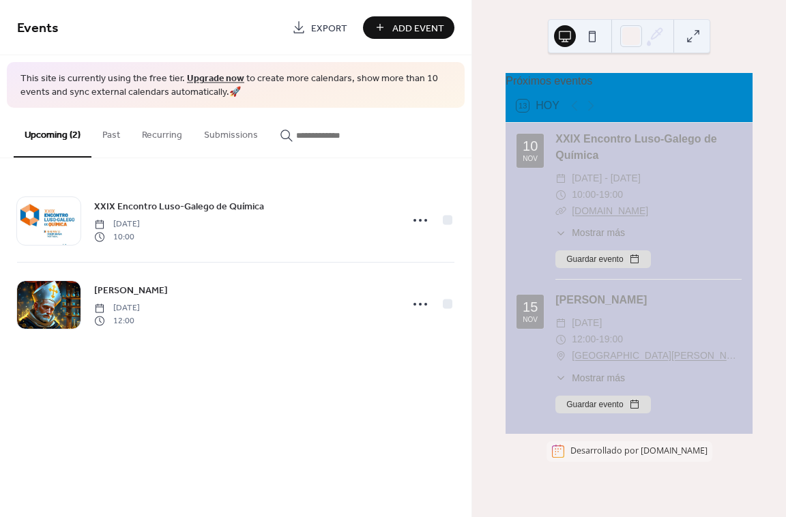
click at [106, 139] on button "Past" at bounding box center [111, 132] width 40 height 48
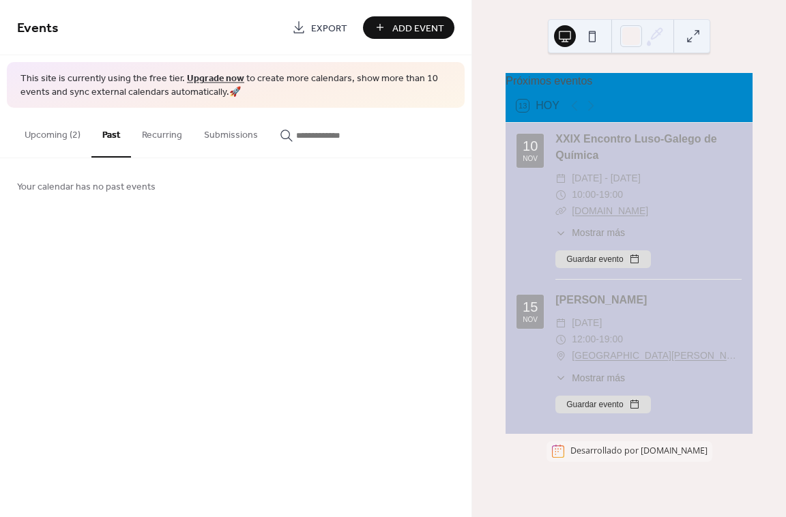
click at [139, 136] on button "Recurring" at bounding box center [162, 132] width 62 height 48
drag, startPoint x: 225, startPoint y: 139, endPoint x: 233, endPoint y: 139, distance: 7.5
click at [233, 139] on button "Submissions" at bounding box center [231, 132] width 76 height 48
click at [50, 135] on button "Upcoming (2)" at bounding box center [53, 132] width 78 height 48
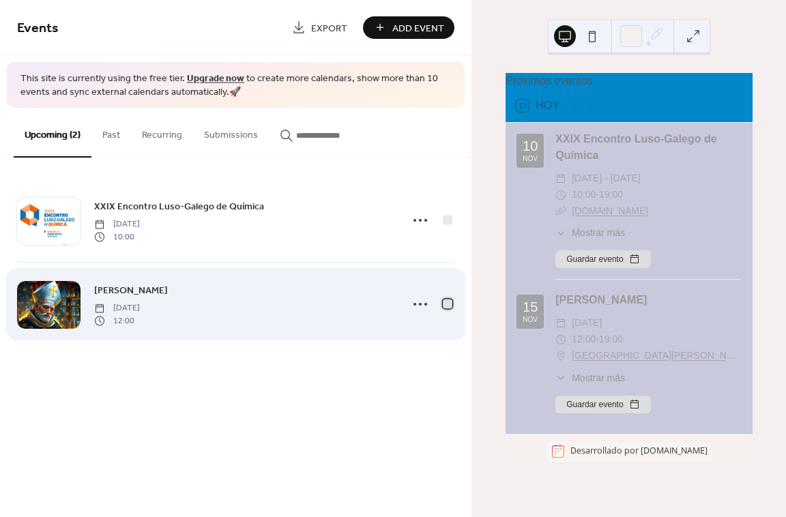
click at [450, 306] on div at bounding box center [448, 305] width 10 height 10
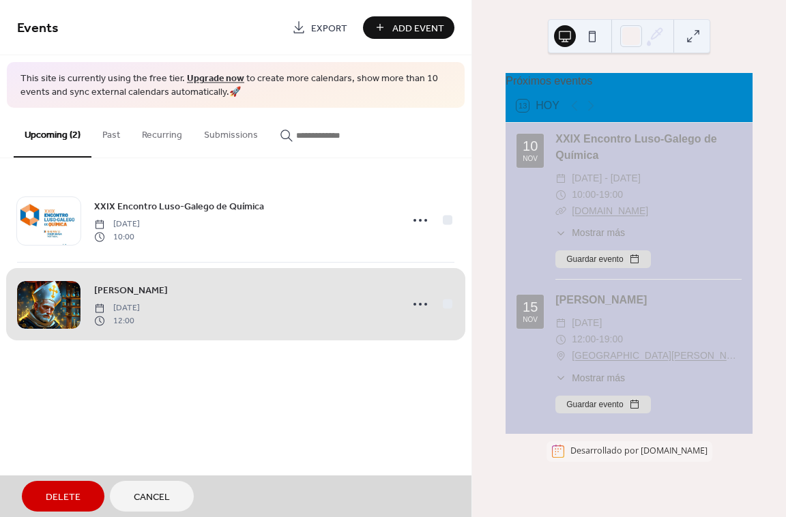
click at [450, 306] on div "San Alberto Magno Saturday, November 15, 2025 12:00" at bounding box center [235, 304] width 437 height 84
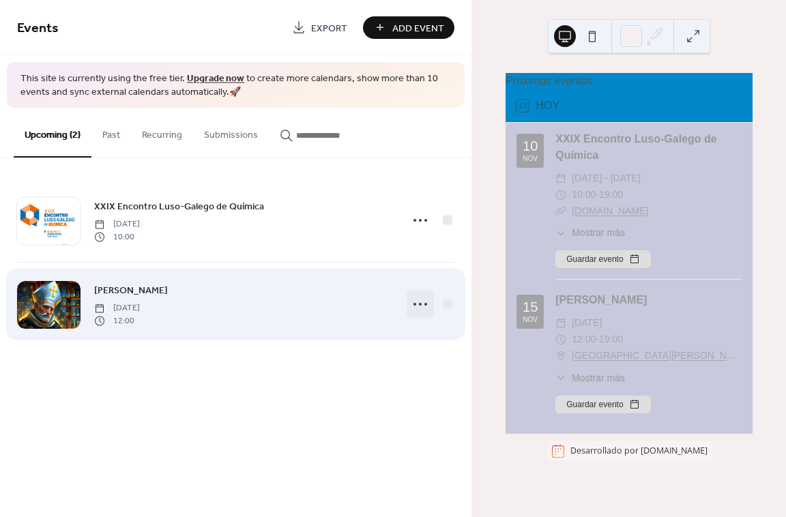
click at [420, 305] on circle at bounding box center [420, 304] width 3 height 3
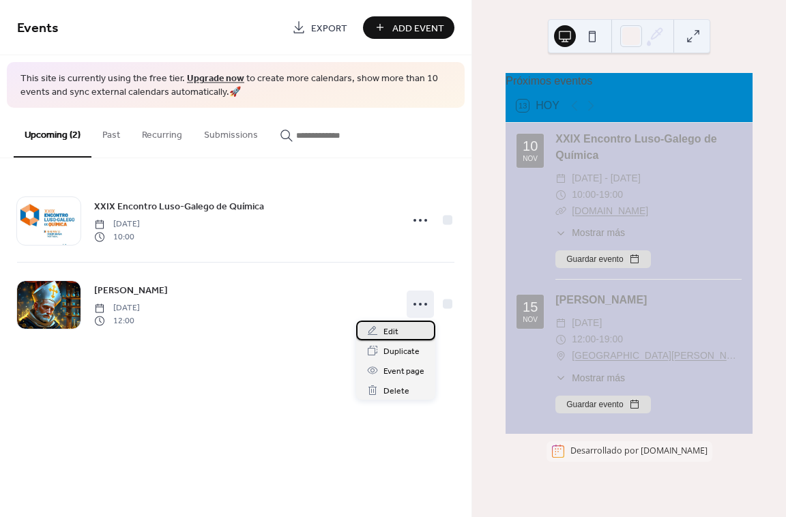
click at [398, 330] on div "Edit" at bounding box center [395, 331] width 79 height 20
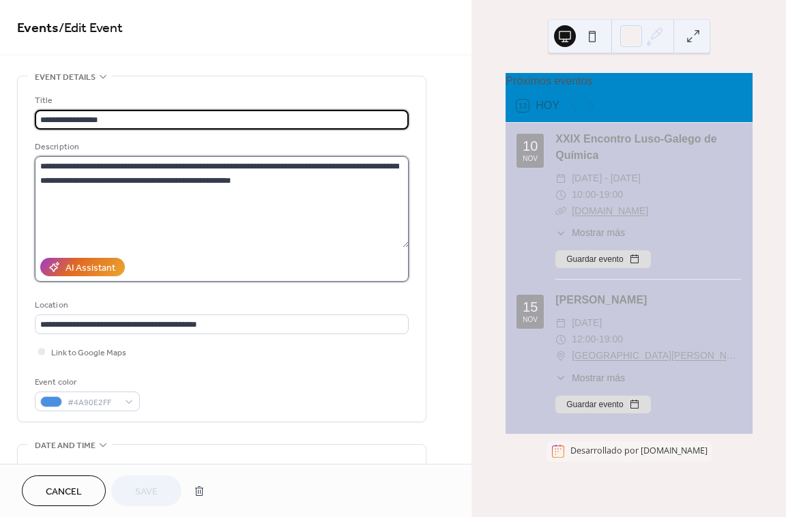
click at [321, 240] on textarea "**********" at bounding box center [222, 201] width 374 height 91
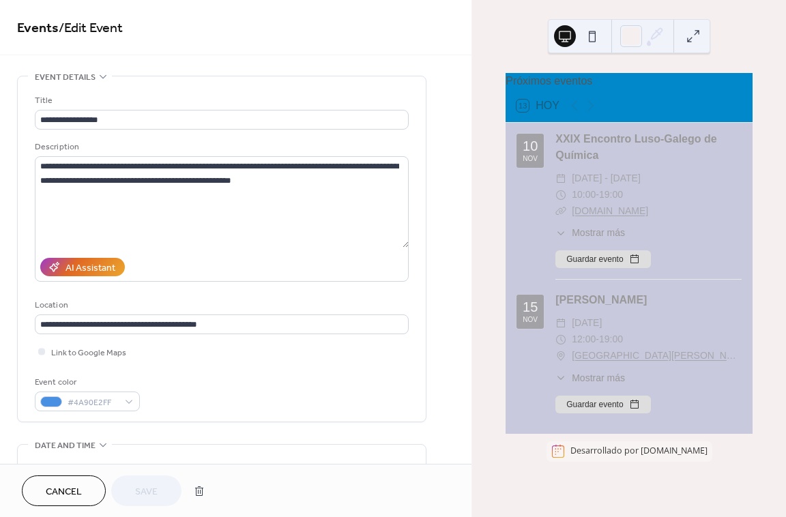
click at [545, 83] on div "Próximos eventos" at bounding box center [629, 81] width 247 height 16
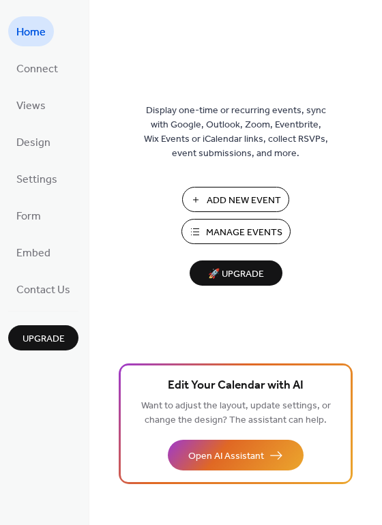
click at [235, 235] on span "Manage Events" at bounding box center [244, 233] width 76 height 14
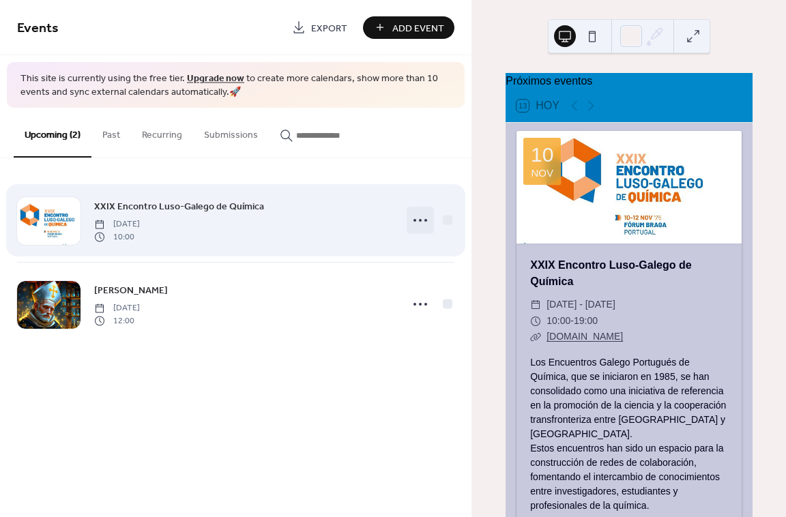
click at [424, 218] on icon at bounding box center [420, 220] width 22 height 22
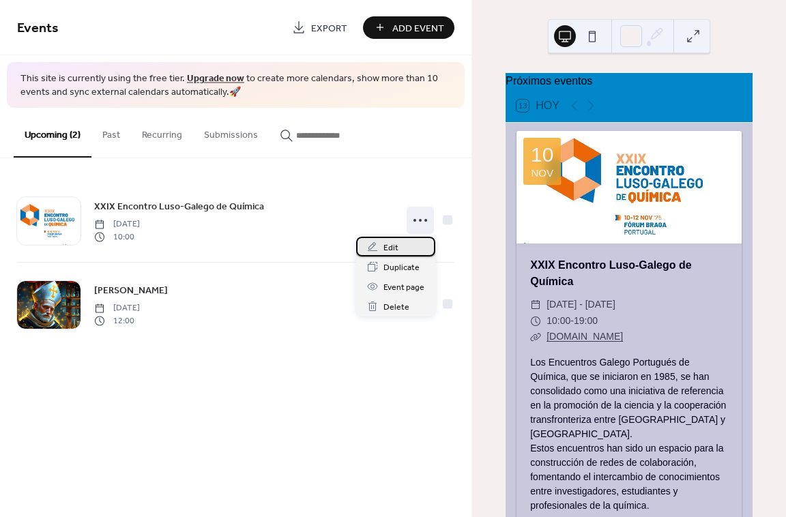
click at [395, 247] on span "Edit" at bounding box center [391, 248] width 15 height 14
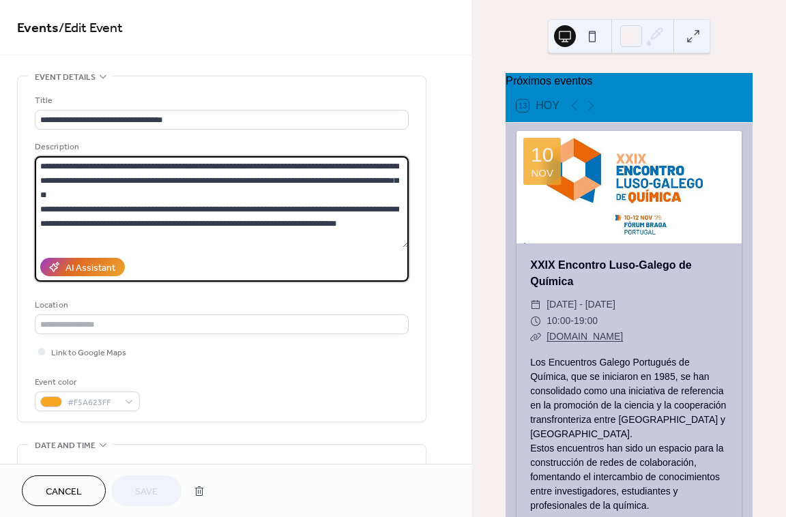
drag, startPoint x: 100, startPoint y: 166, endPoint x: 162, endPoint y: 163, distance: 62.2
click at [162, 163] on textarea "**********" at bounding box center [222, 201] width 374 height 91
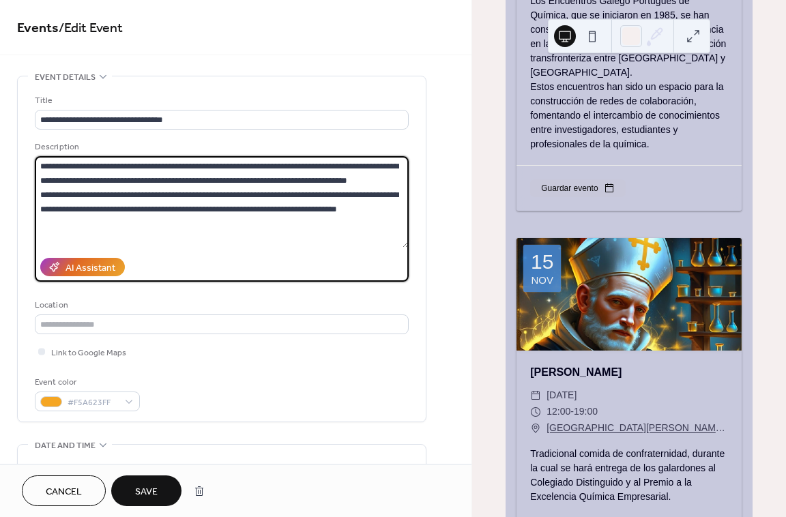
scroll to position [474, 0]
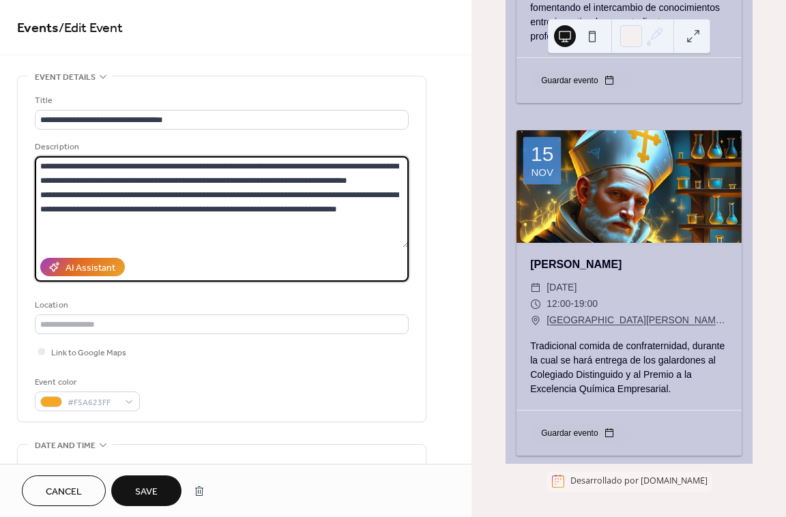
type textarea "**********"
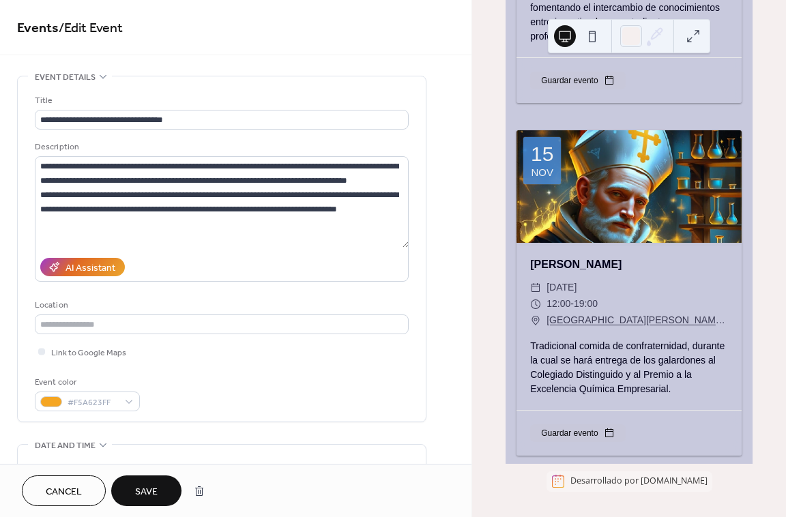
click at [145, 487] on span "Save" at bounding box center [146, 492] width 23 height 14
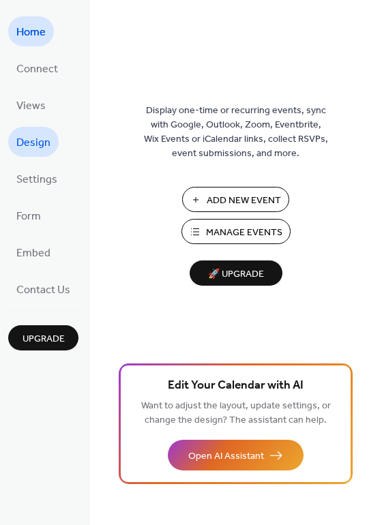
click at [36, 134] on span "Design" at bounding box center [33, 143] width 34 height 22
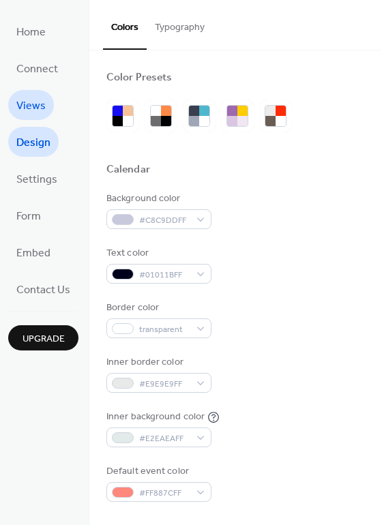
click at [31, 99] on span "Views" at bounding box center [30, 107] width 29 height 22
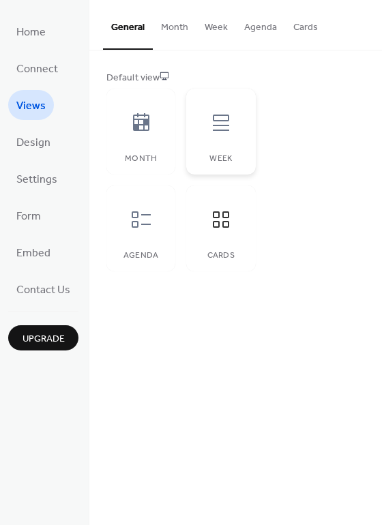
click at [220, 131] on icon at bounding box center [221, 123] width 16 height 16
click at [142, 233] on div at bounding box center [141, 219] width 41 height 41
click at [137, 146] on div "Month" at bounding box center [140, 132] width 69 height 86
click at [151, 227] on div at bounding box center [141, 219] width 41 height 41
click at [261, 26] on button "Agenda" at bounding box center [260, 24] width 49 height 48
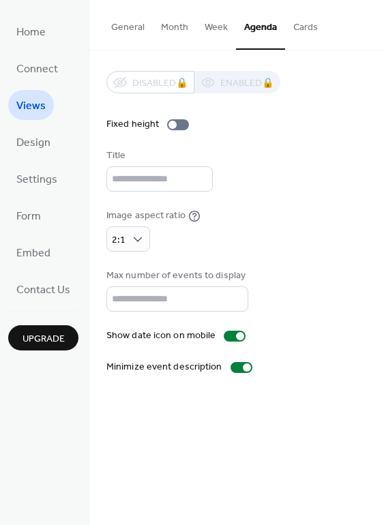
click at [137, 28] on button "General" at bounding box center [128, 24] width 50 height 48
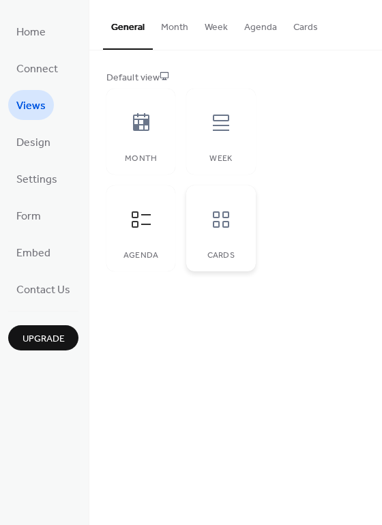
click at [211, 224] on icon at bounding box center [221, 220] width 22 height 22
click at [304, 30] on button "Cards" at bounding box center [305, 24] width 41 height 48
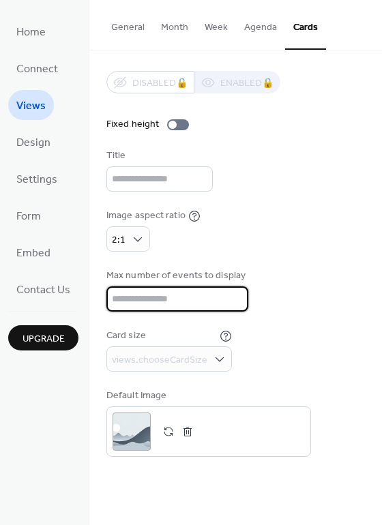
click at [231, 302] on input "**" at bounding box center [177, 299] width 142 height 25
click at [231, 302] on input "*" at bounding box center [177, 299] width 142 height 25
click at [231, 292] on input "*" at bounding box center [177, 299] width 142 height 25
type input "*"
click at [231, 292] on input "*" at bounding box center [177, 299] width 142 height 25
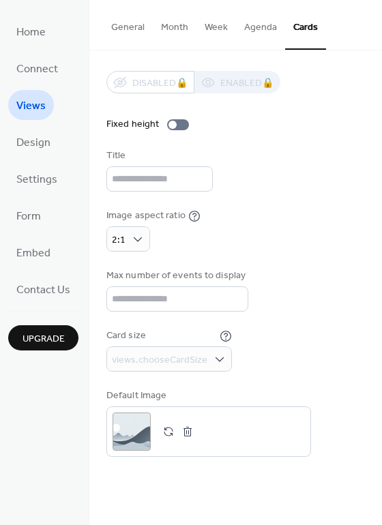
click at [267, 270] on div "Max number of events to display *" at bounding box center [235, 290] width 259 height 43
click at [132, 292] on div "1:1" at bounding box center [123, 292] width 35 height 25
click at [179, 124] on div at bounding box center [178, 124] width 22 height 11
click at [174, 127] on div at bounding box center [178, 124] width 22 height 11
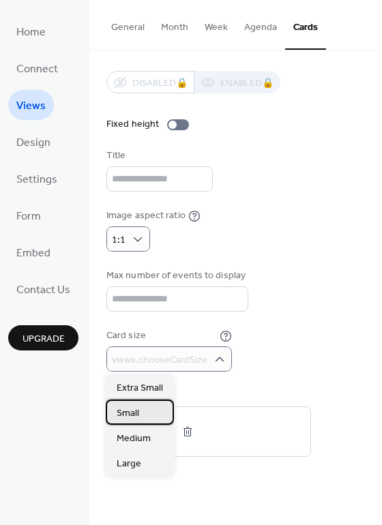
click at [128, 410] on span "Small" at bounding box center [128, 414] width 23 height 14
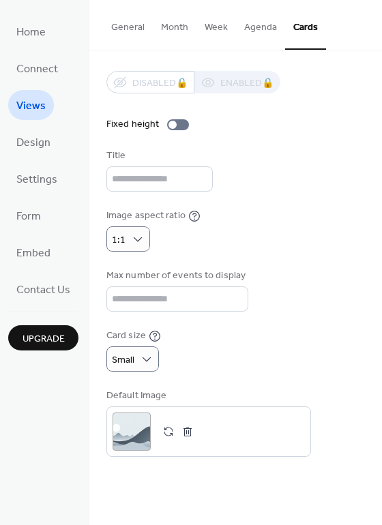
click at [250, 363] on div "Card size Small" at bounding box center [235, 350] width 259 height 43
click at [136, 33] on button "General" at bounding box center [128, 24] width 50 height 48
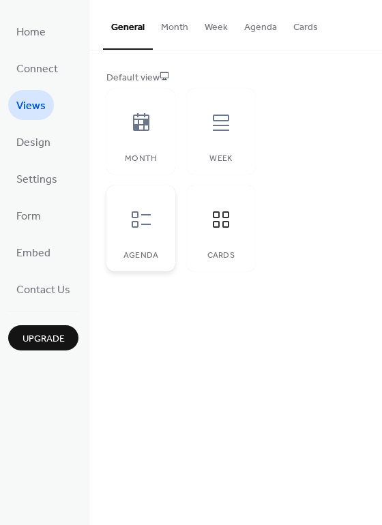
click at [151, 217] on div at bounding box center [141, 219] width 41 height 41
click at [246, 31] on button "Agenda" at bounding box center [260, 24] width 49 height 48
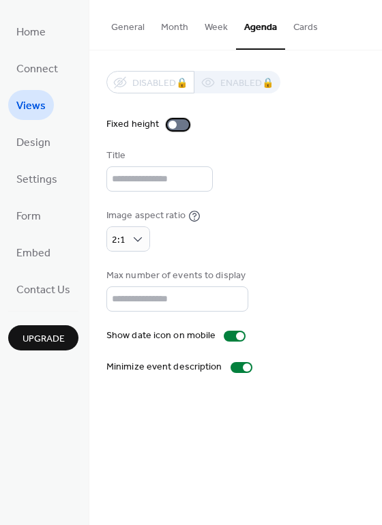
click at [182, 124] on div at bounding box center [178, 124] width 22 height 11
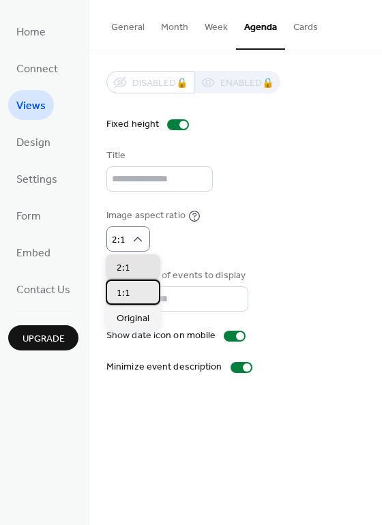
click at [136, 292] on div "1:1" at bounding box center [133, 292] width 55 height 25
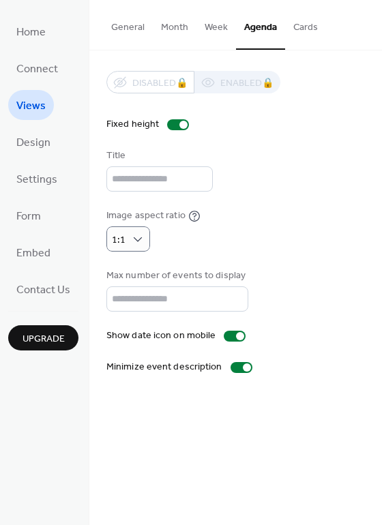
click at [293, 229] on div "Image aspect ratio 1:1" at bounding box center [235, 230] width 259 height 43
click at [175, 126] on div at bounding box center [178, 124] width 22 height 11
click at [225, 334] on div at bounding box center [235, 336] width 22 height 11
click at [228, 334] on div at bounding box center [229, 336] width 8 height 8
click at [228, 334] on div at bounding box center [235, 336] width 22 height 11
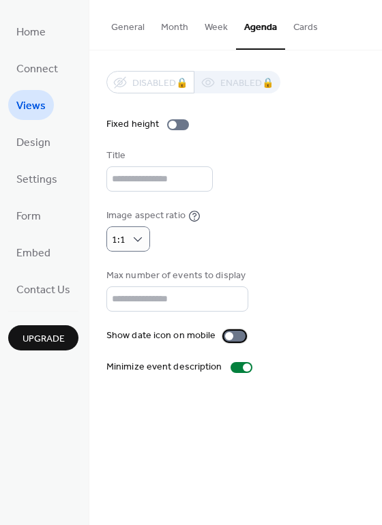
click at [228, 334] on div at bounding box center [229, 336] width 8 height 8
click at [231, 332] on div at bounding box center [235, 336] width 22 height 11
click at [234, 367] on div at bounding box center [242, 367] width 22 height 11
click at [229, 336] on div at bounding box center [235, 336] width 22 height 11
click at [226, 338] on div at bounding box center [235, 336] width 22 height 11
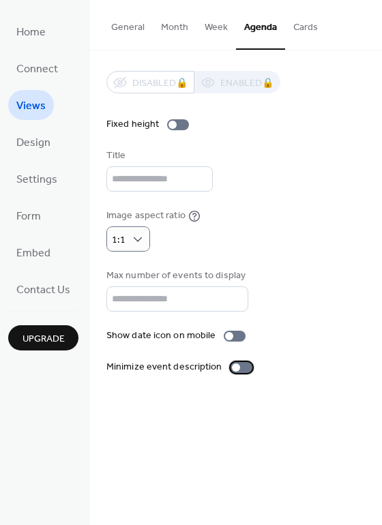
click at [238, 365] on div at bounding box center [242, 367] width 22 height 11
click at [37, 146] on span "Design" at bounding box center [33, 143] width 34 height 22
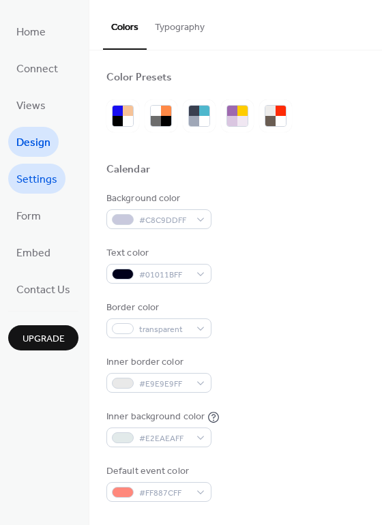
click at [33, 178] on span "Settings" at bounding box center [36, 180] width 41 height 22
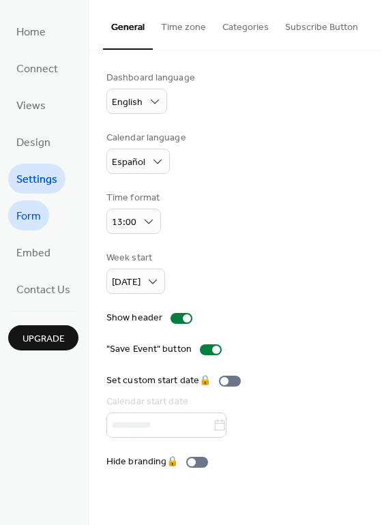
click at [34, 214] on span "Form" at bounding box center [28, 217] width 25 height 22
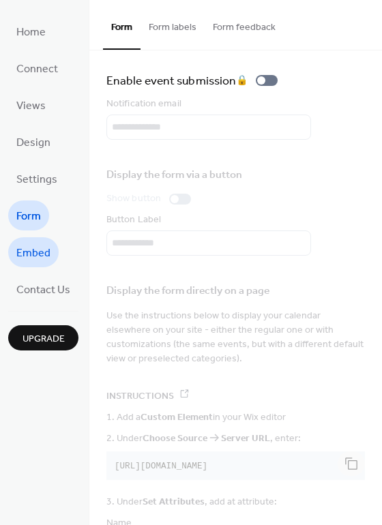
click at [44, 250] on span "Embed" at bounding box center [33, 254] width 34 height 22
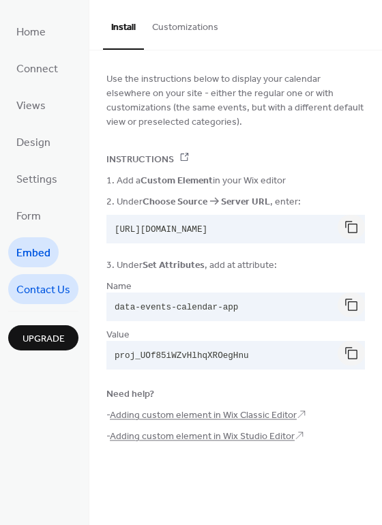
click at [40, 290] on span "Contact Us" at bounding box center [43, 291] width 54 height 22
